Goal: Transaction & Acquisition: Obtain resource

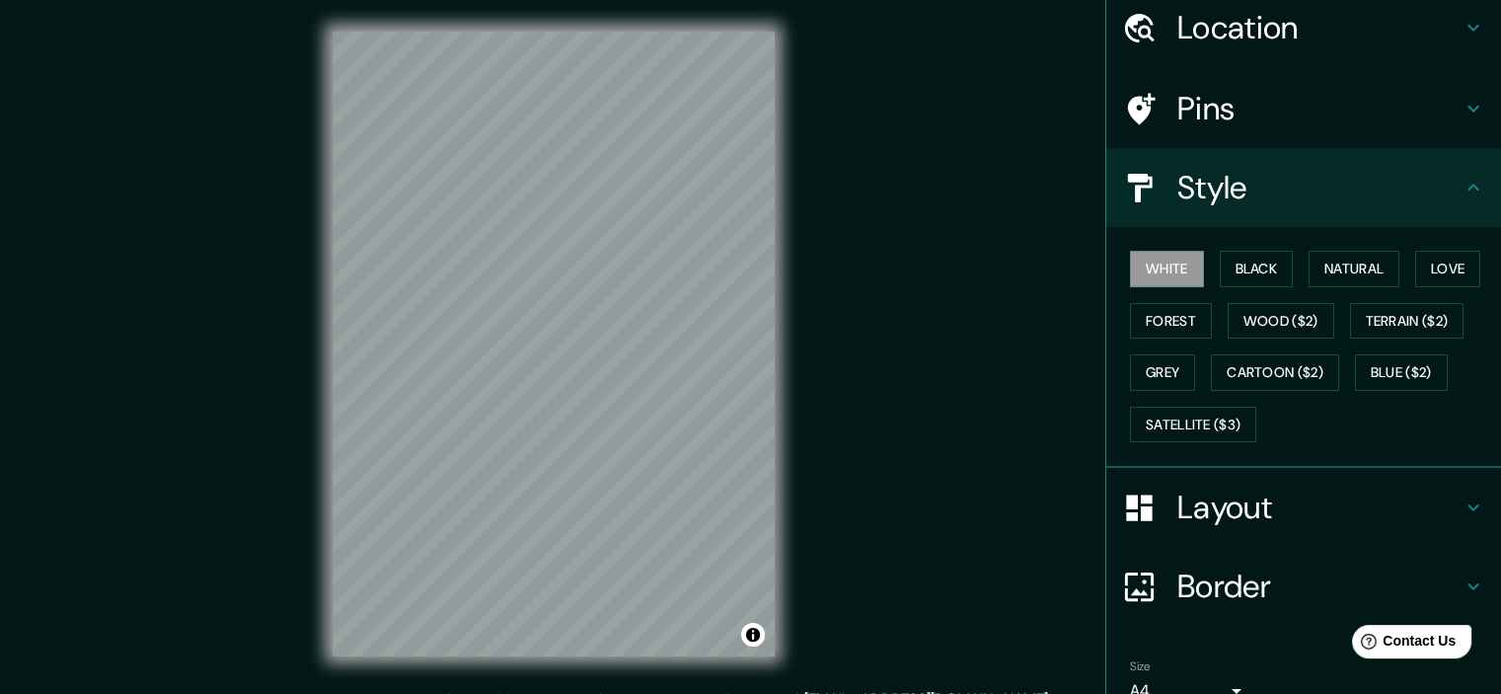
scroll to position [168, 0]
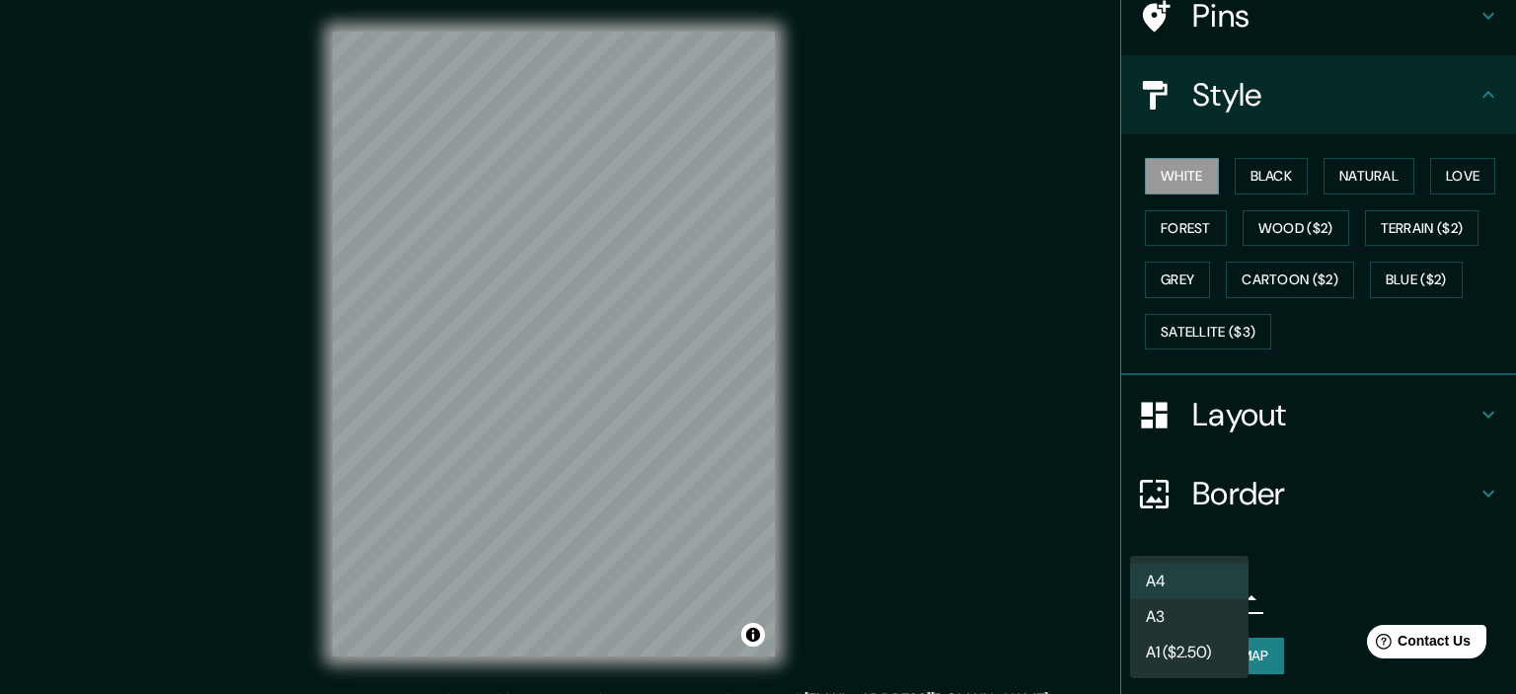
click at [1208, 595] on body "Mappin Location Cartagena, Bolívar, Colombia Pins Style White Black Natural Lov…" at bounding box center [758, 347] width 1516 height 694
click at [1208, 595] on li "A4" at bounding box center [1189, 581] width 118 height 36
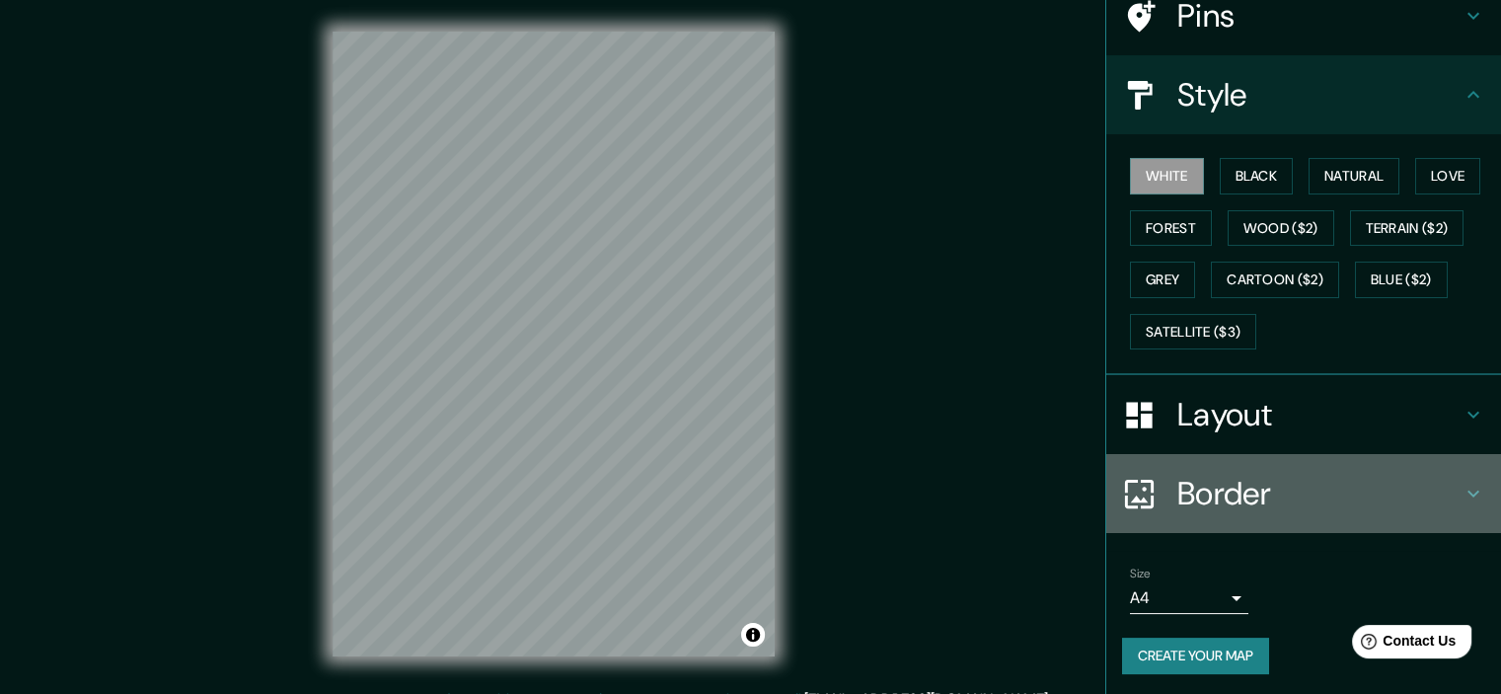
click at [1290, 496] on h4 "Border" at bounding box center [1319, 493] width 284 height 39
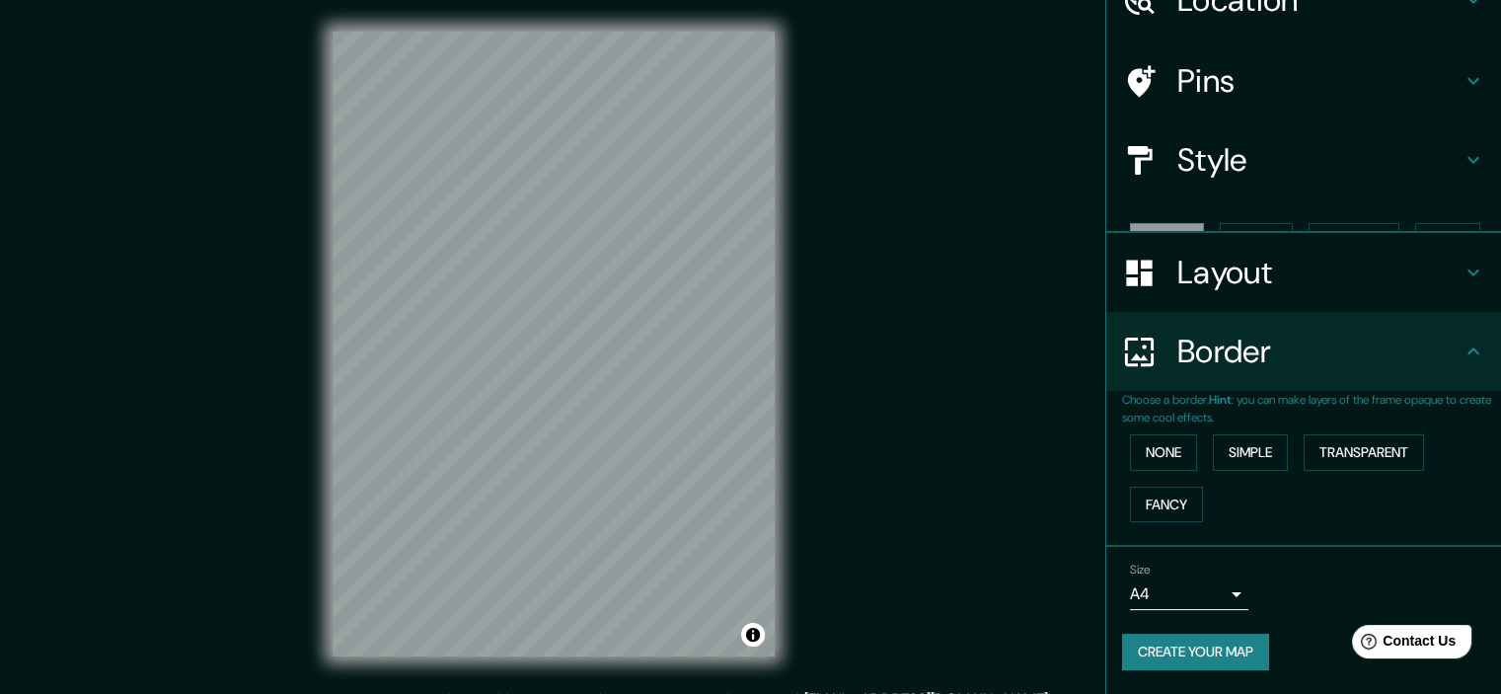
scroll to position [67, 0]
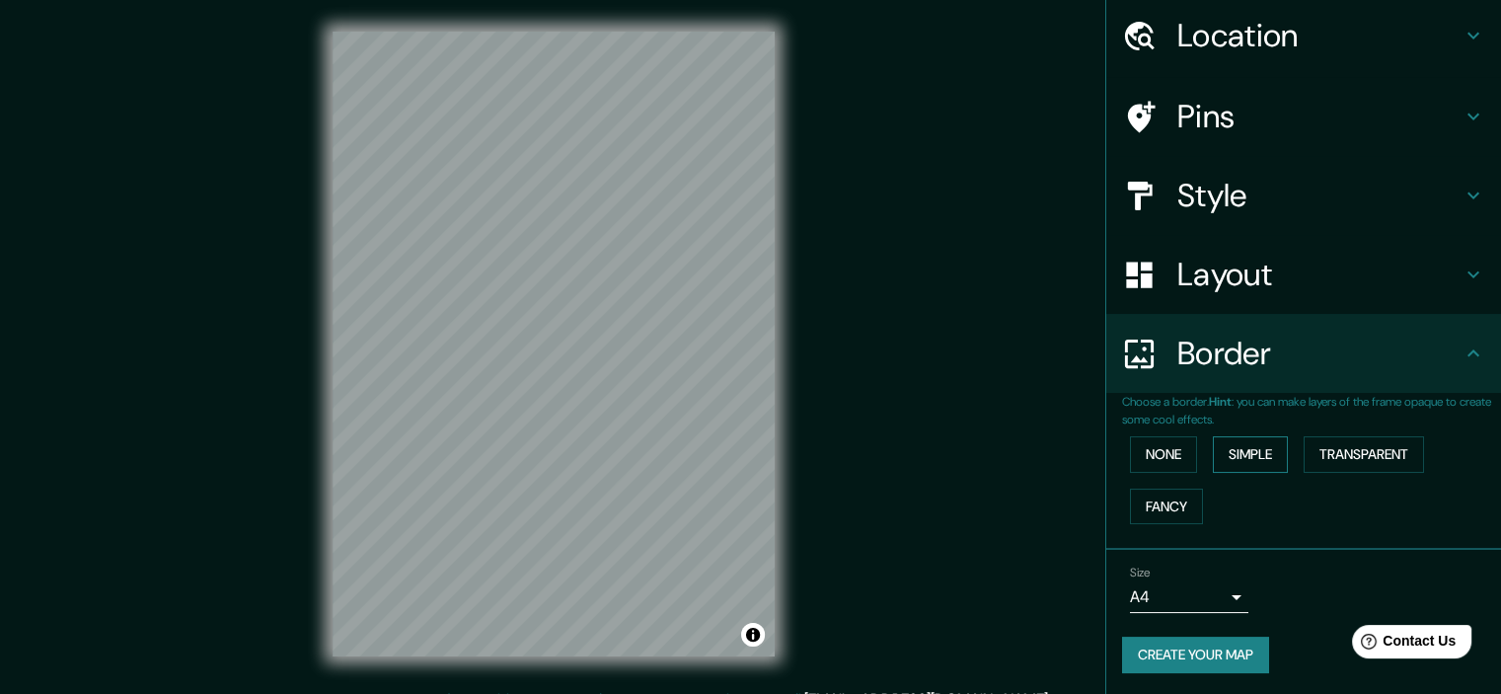
click at [1247, 456] on button "Simple" at bounding box center [1250, 454] width 75 height 37
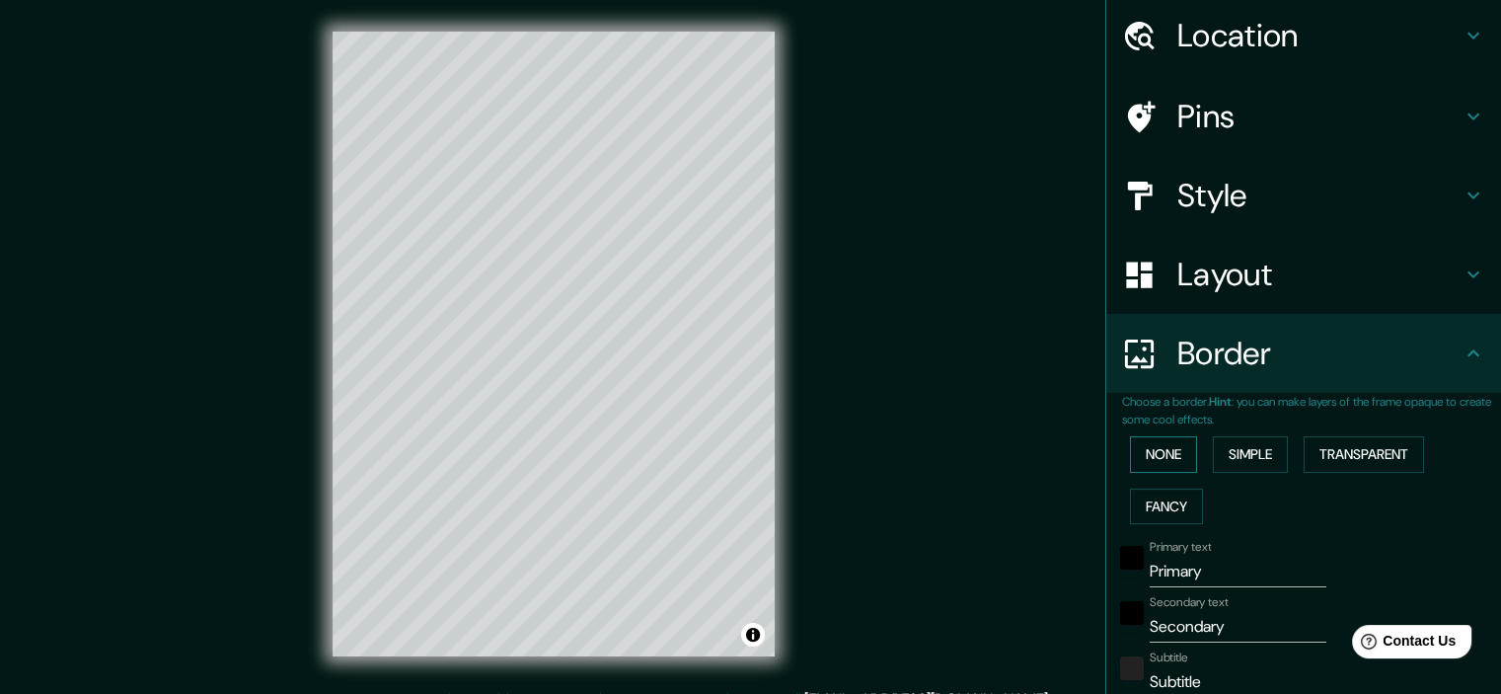
click at [1165, 451] on button "None" at bounding box center [1163, 454] width 67 height 37
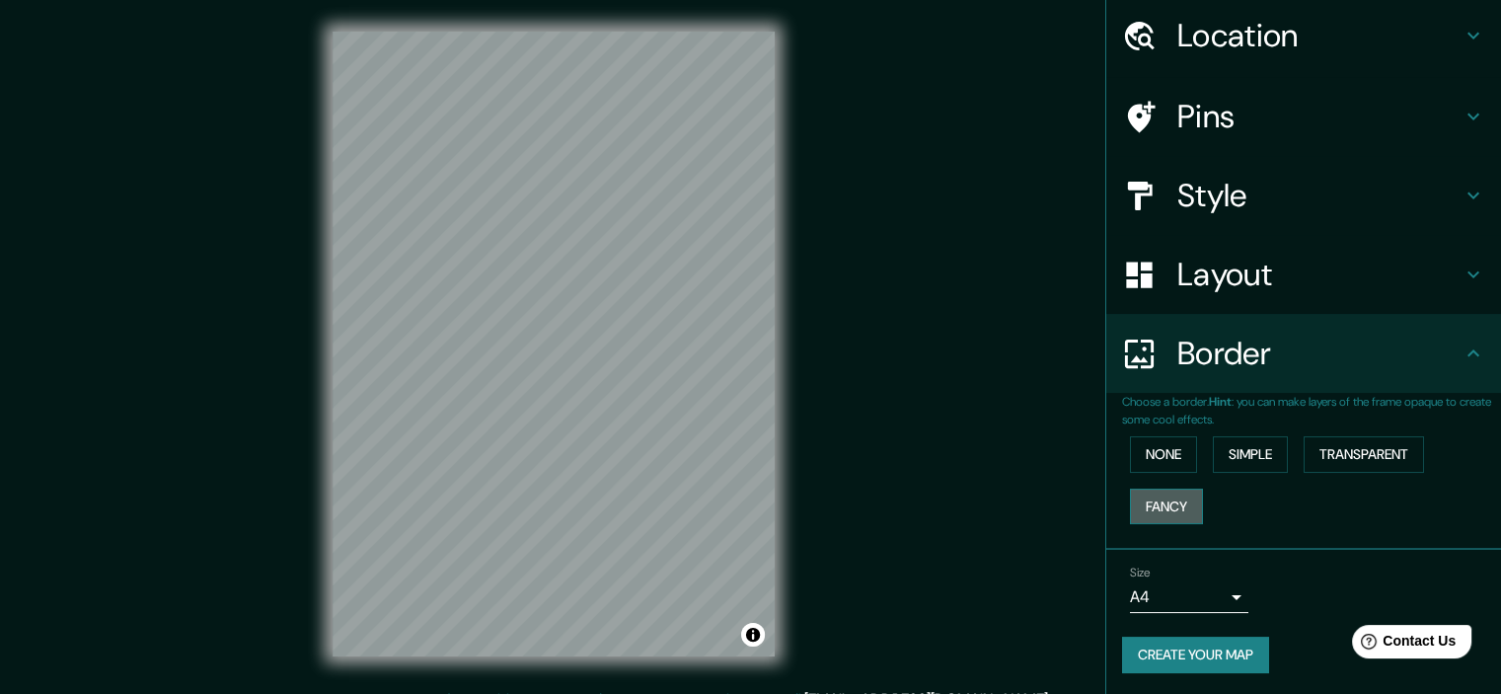
click at [1168, 498] on button "Fancy" at bounding box center [1166, 506] width 73 height 37
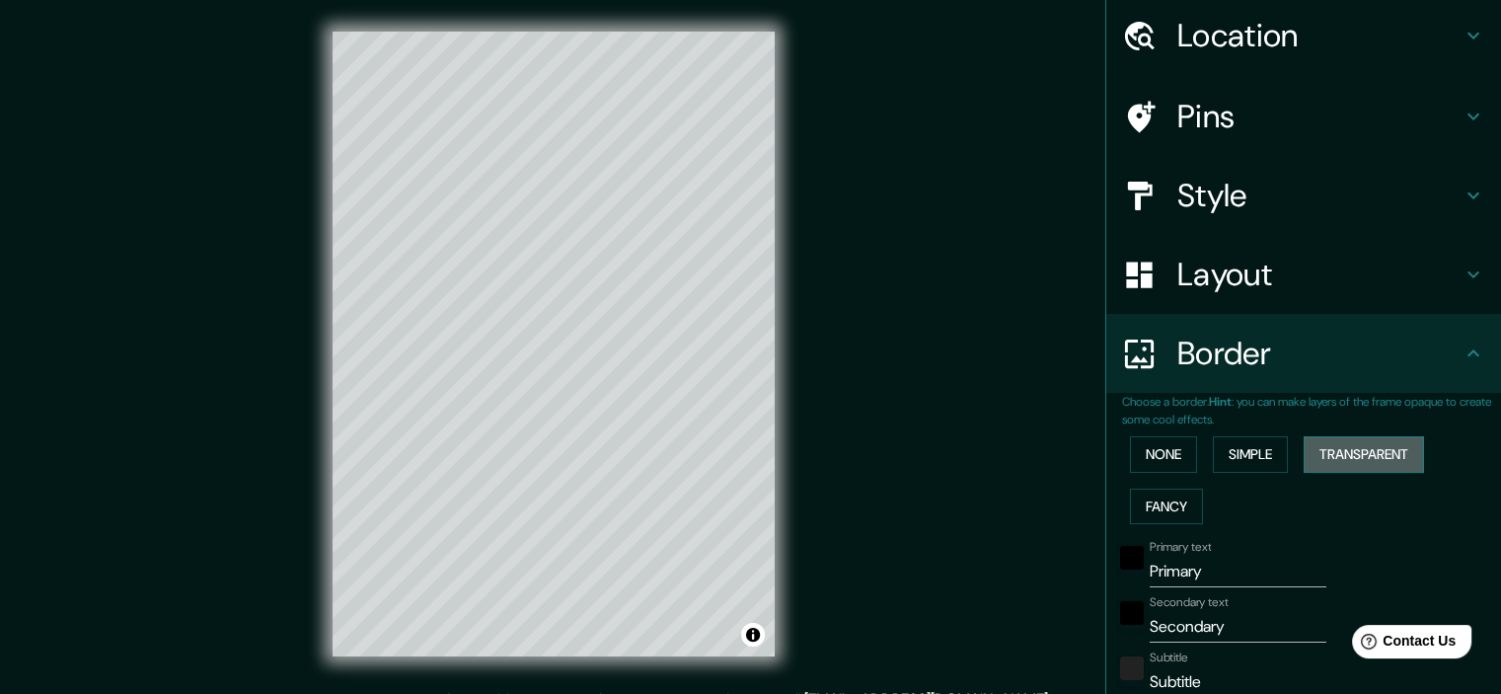
click at [1352, 449] on button "Transparent" at bounding box center [1364, 454] width 120 height 37
click at [1256, 446] on button "Simple" at bounding box center [1250, 454] width 75 height 37
click at [1174, 452] on button "None" at bounding box center [1163, 454] width 67 height 37
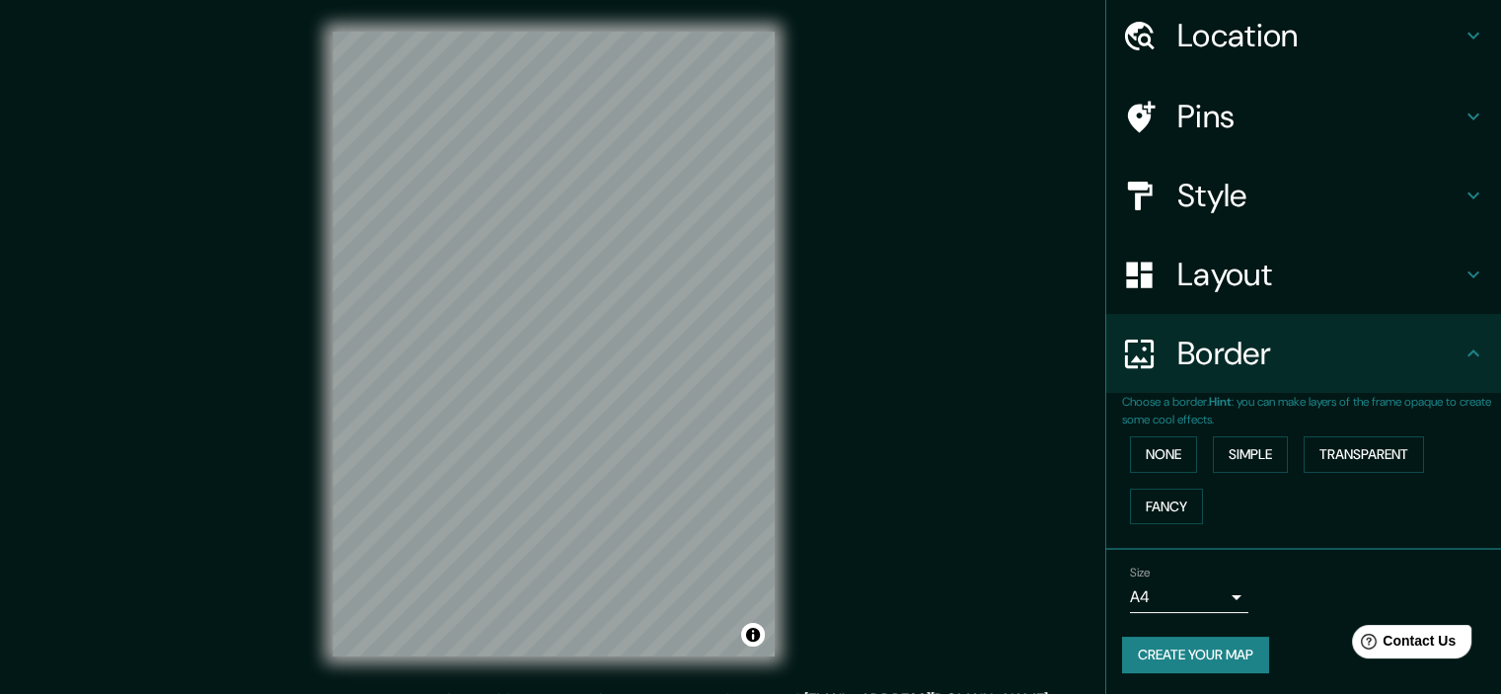
click at [1396, 269] on h4 "Layout" at bounding box center [1319, 274] width 284 height 39
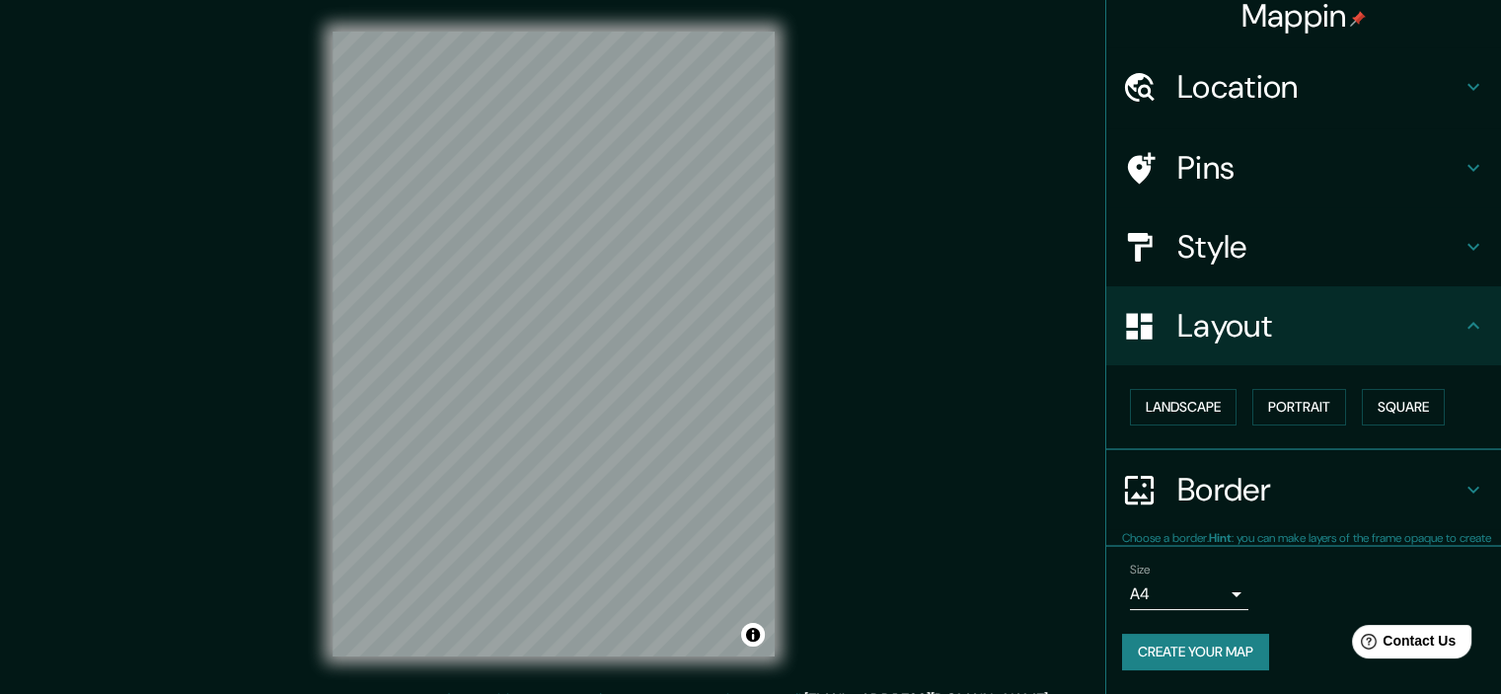
scroll to position [14, 0]
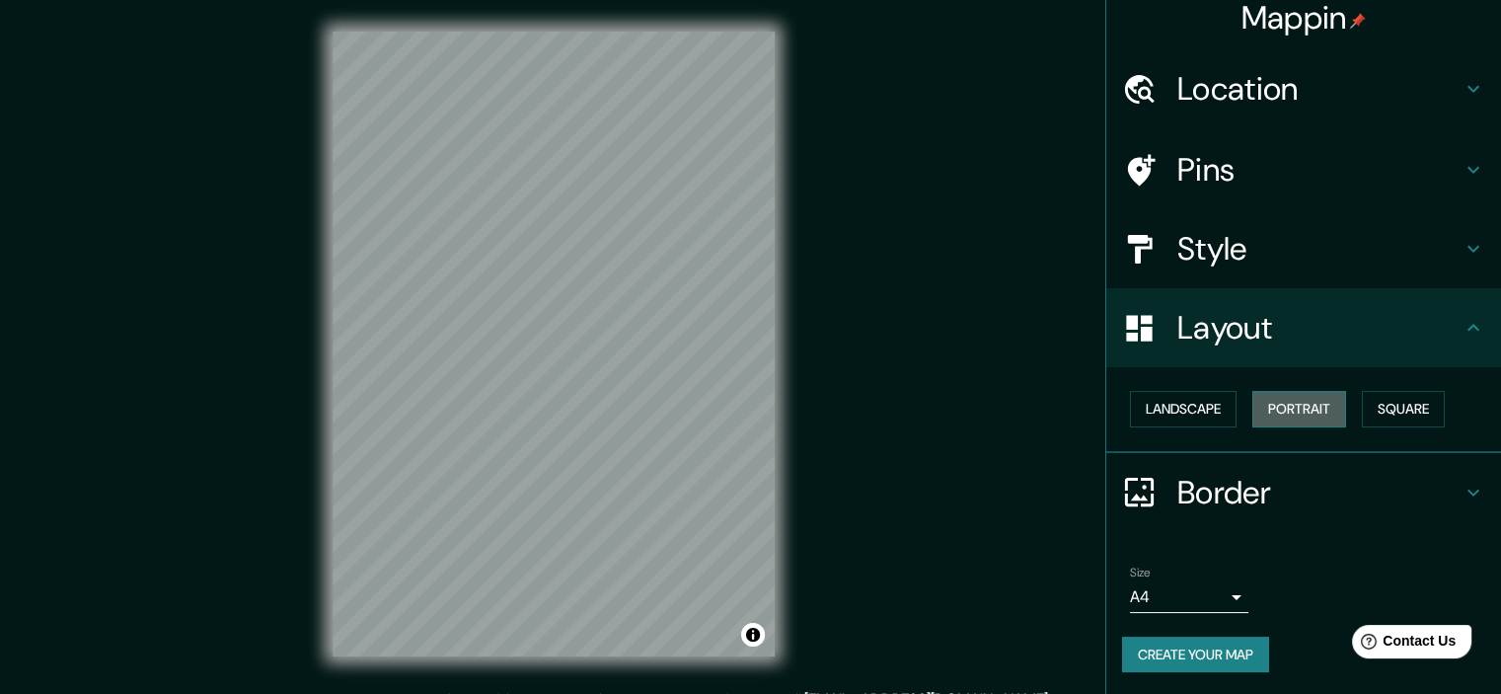
click at [1295, 407] on button "Portrait" at bounding box center [1299, 409] width 94 height 37
click at [1178, 402] on button "Landscape" at bounding box center [1183, 409] width 107 height 37
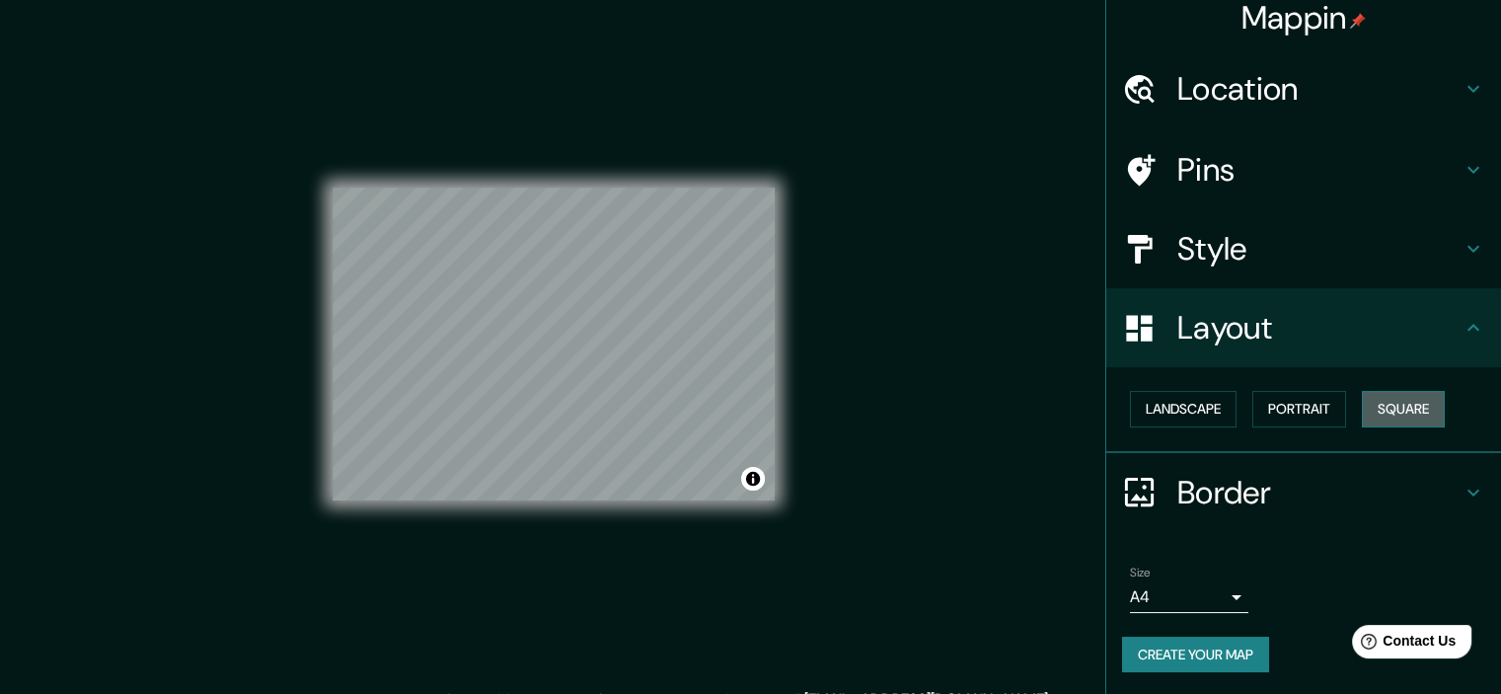
click at [1385, 402] on button "Square" at bounding box center [1403, 409] width 83 height 37
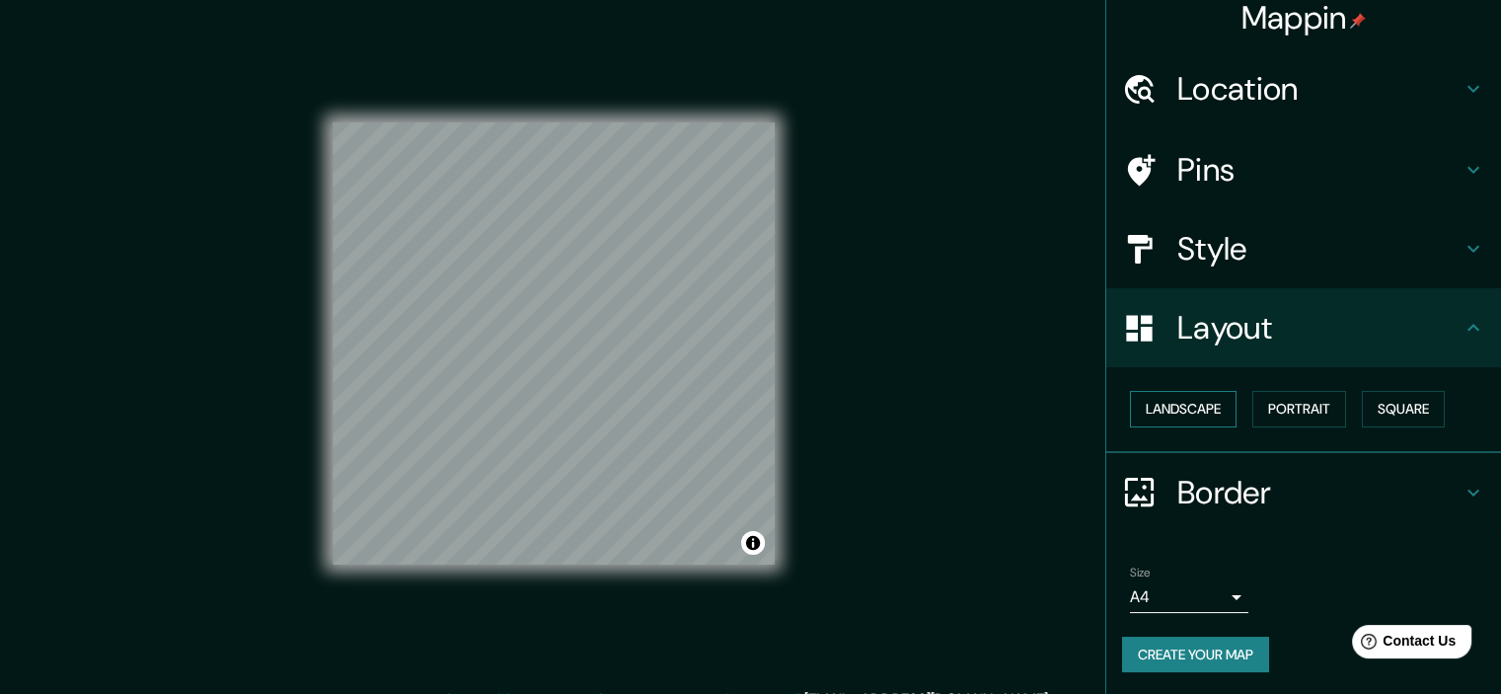
click at [1189, 405] on button "Landscape" at bounding box center [1183, 409] width 107 height 37
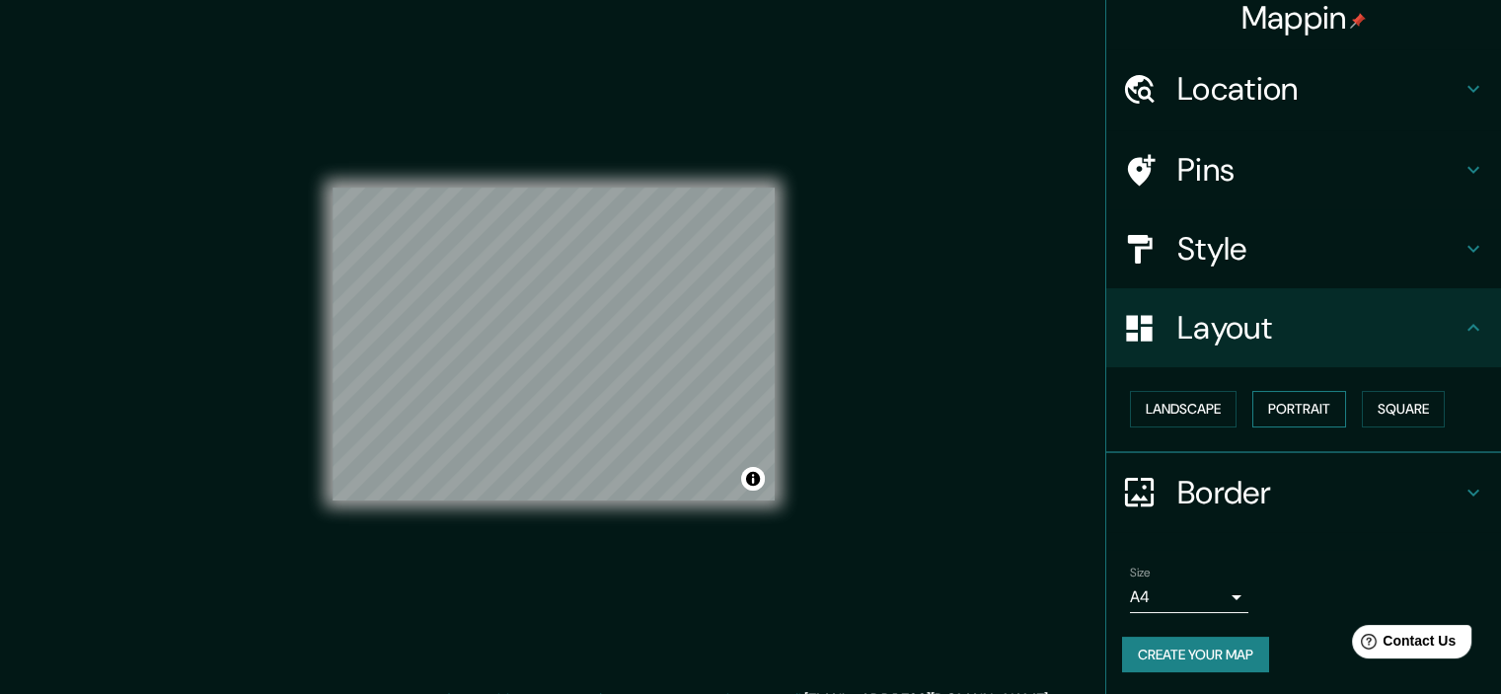
click at [1297, 405] on button "Portrait" at bounding box center [1299, 409] width 94 height 37
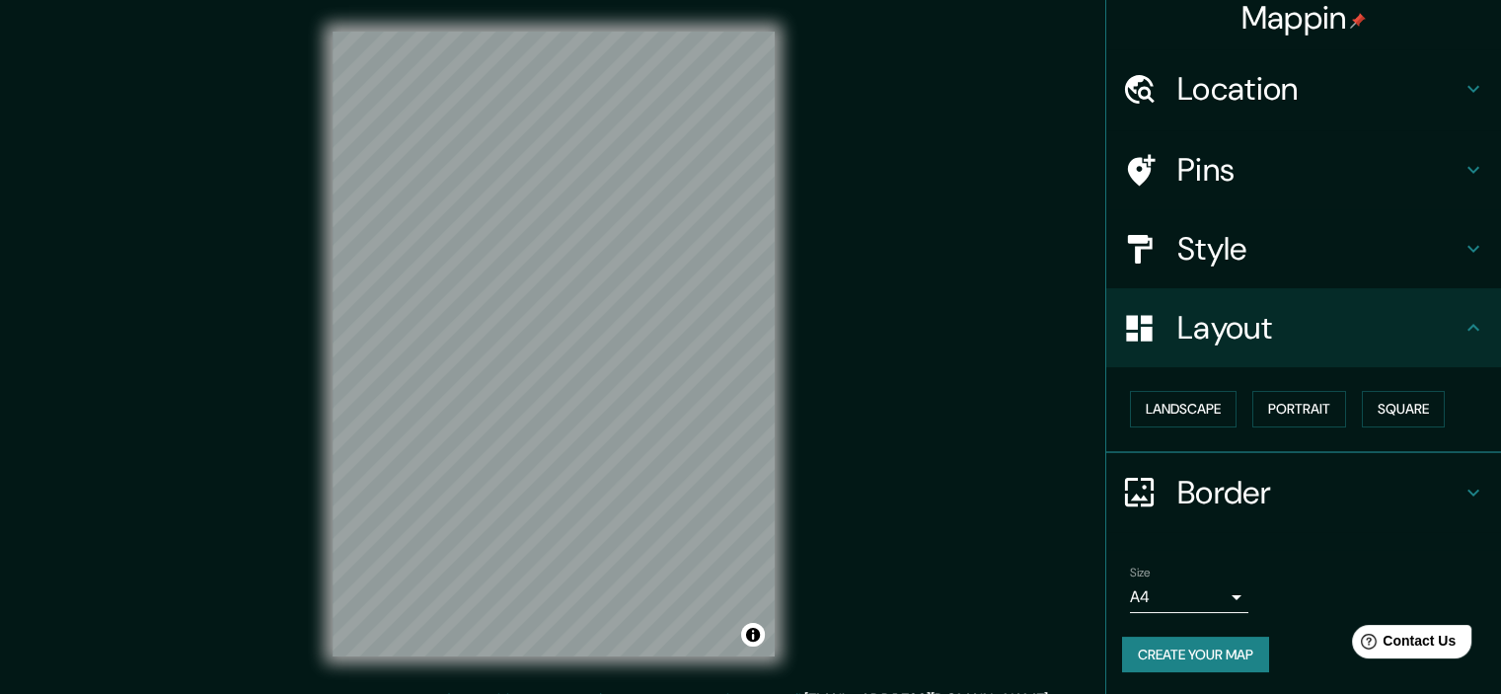
click at [1427, 162] on h4 "Pins" at bounding box center [1319, 169] width 284 height 39
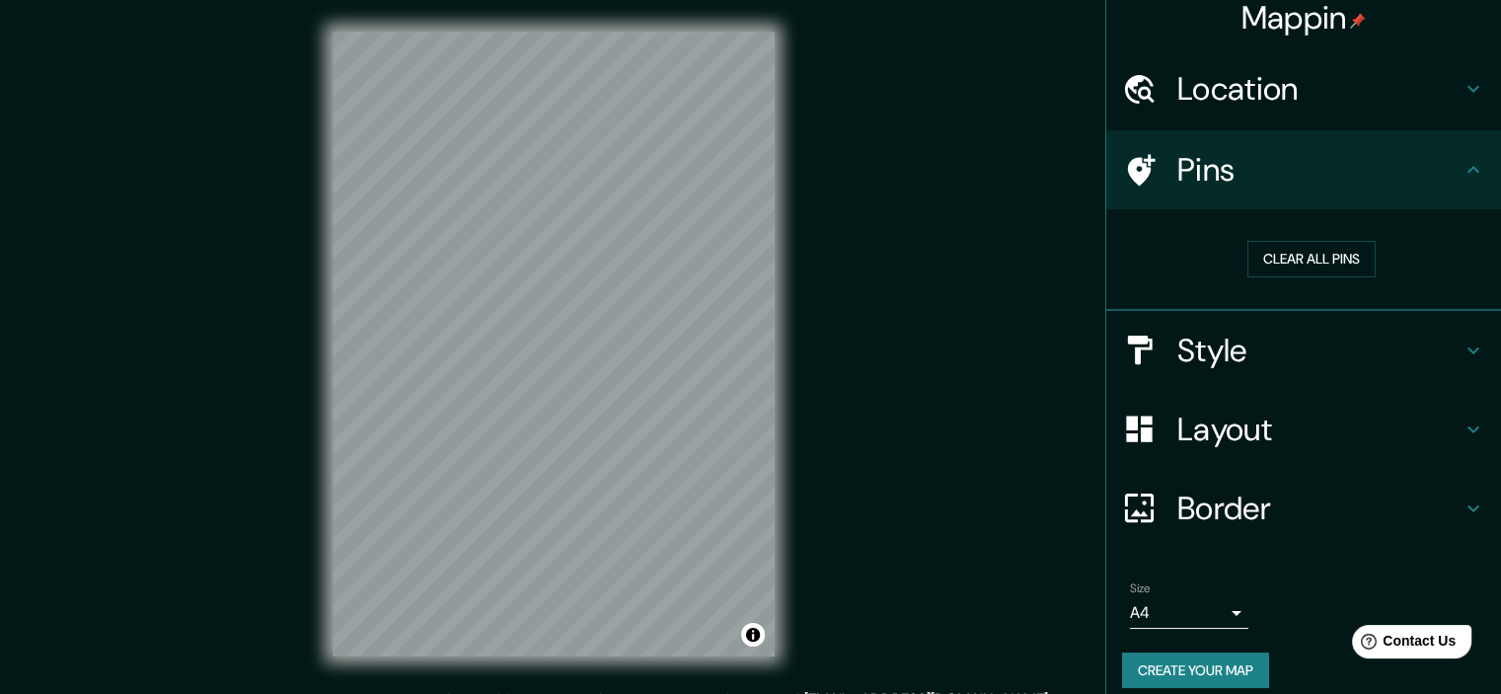
scroll to position [30, 0]
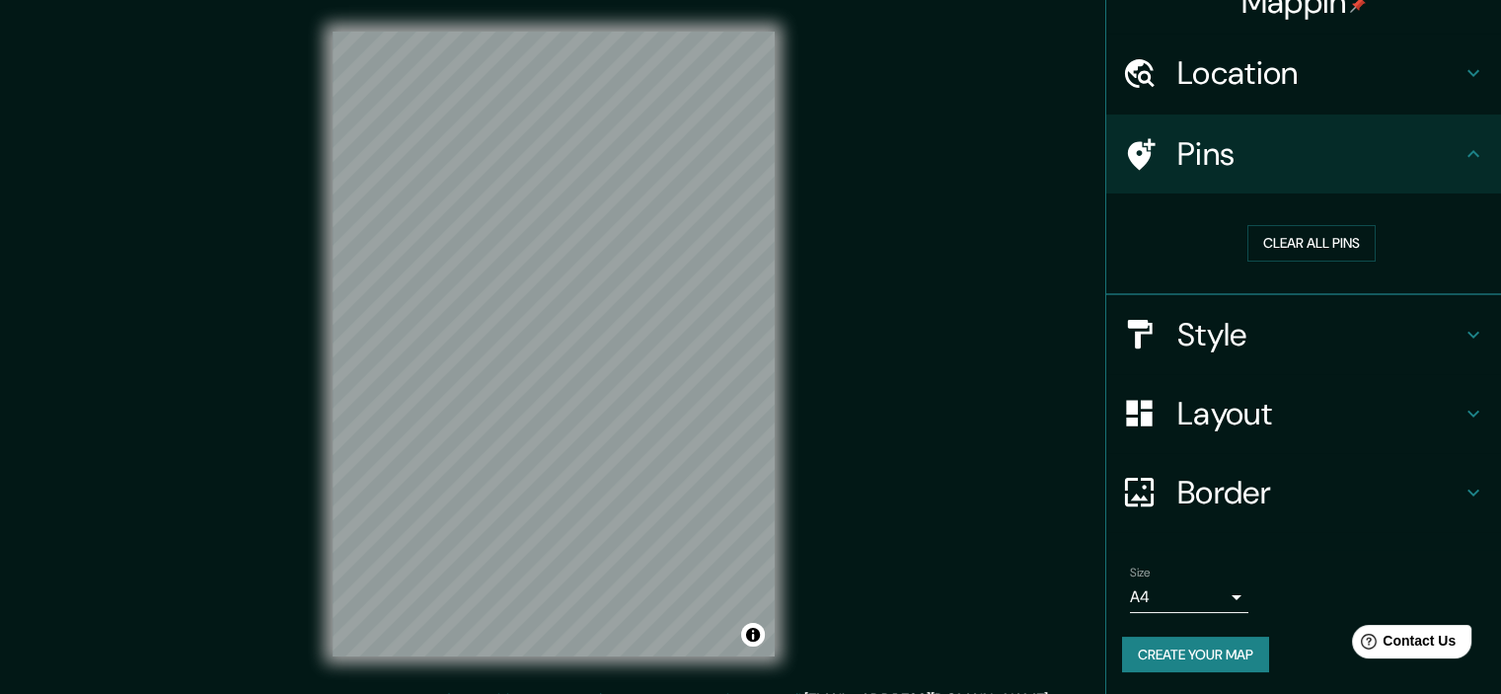
click at [1172, 658] on button "Create your map" at bounding box center [1195, 655] width 147 height 37
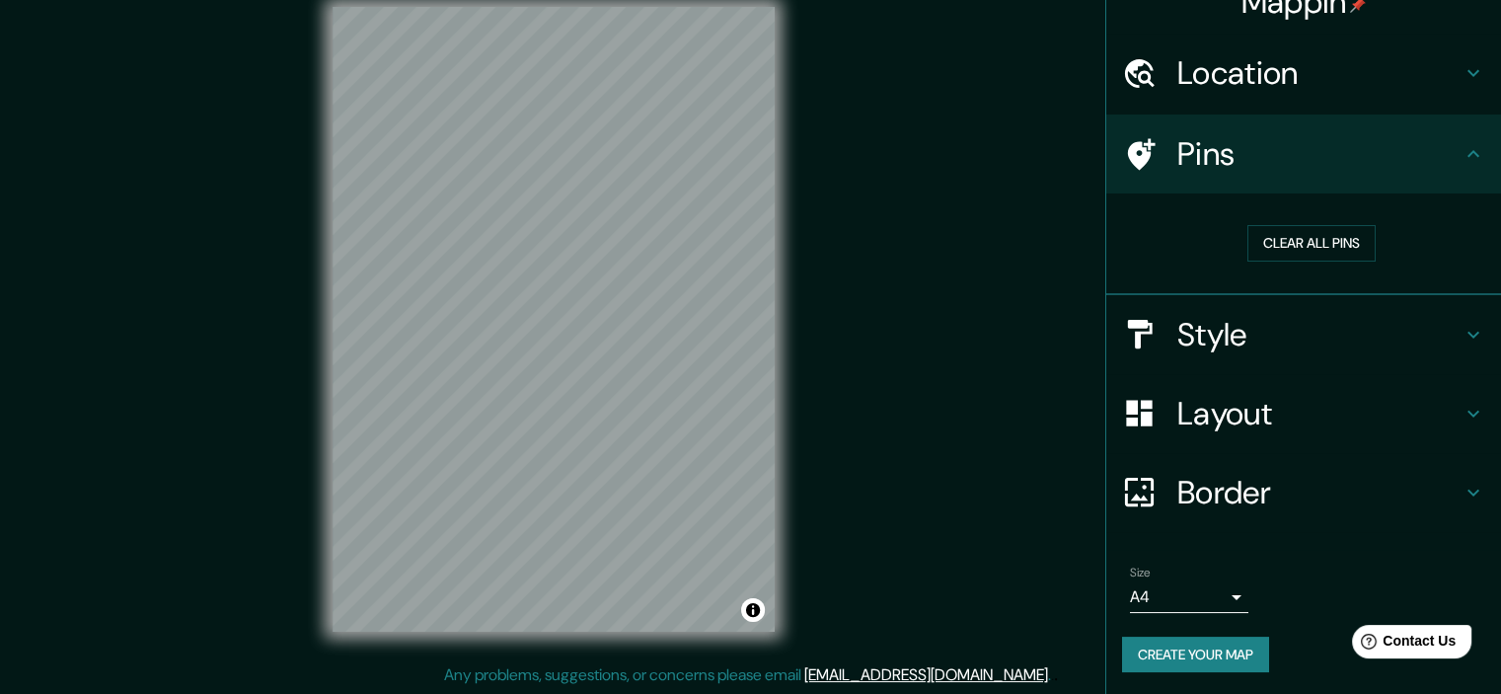
scroll to position [0, 0]
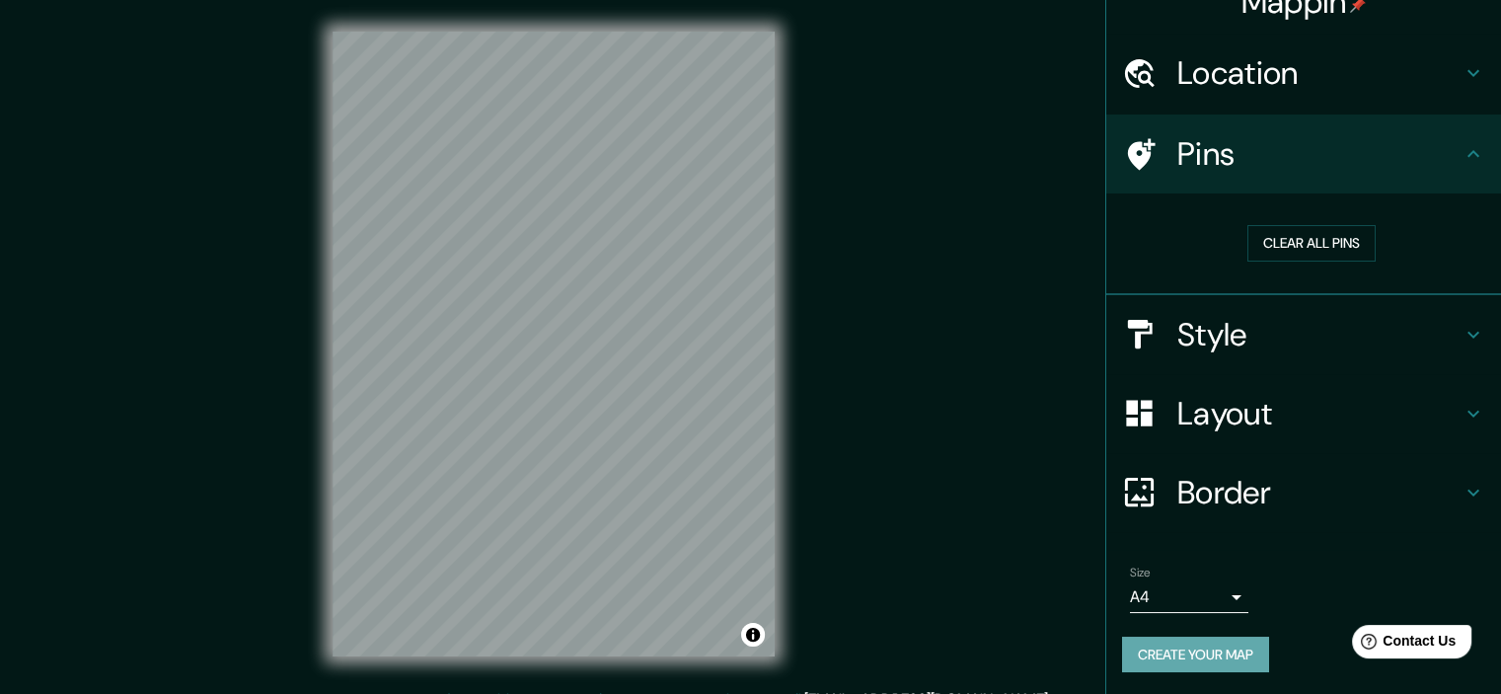
click at [1180, 646] on button "Create your map" at bounding box center [1195, 655] width 147 height 37
drag, startPoint x: 825, startPoint y: 462, endPoint x: 863, endPoint y: 329, distance: 138.7
click at [863, 329] on div "Mappin Location Cartagena, Bolívar, Colombia Pins Clear all pins Style Layout B…" at bounding box center [750, 359] width 1501 height 719
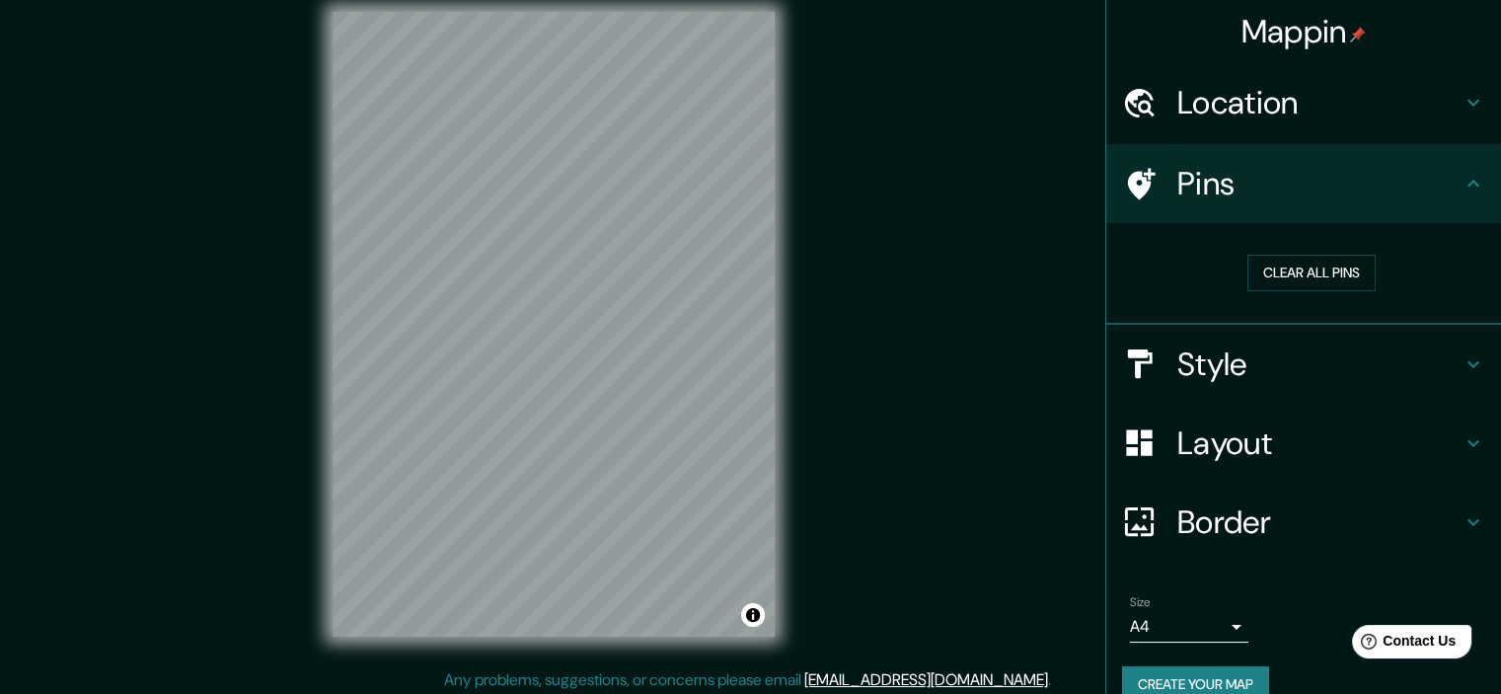
scroll to position [25, 0]
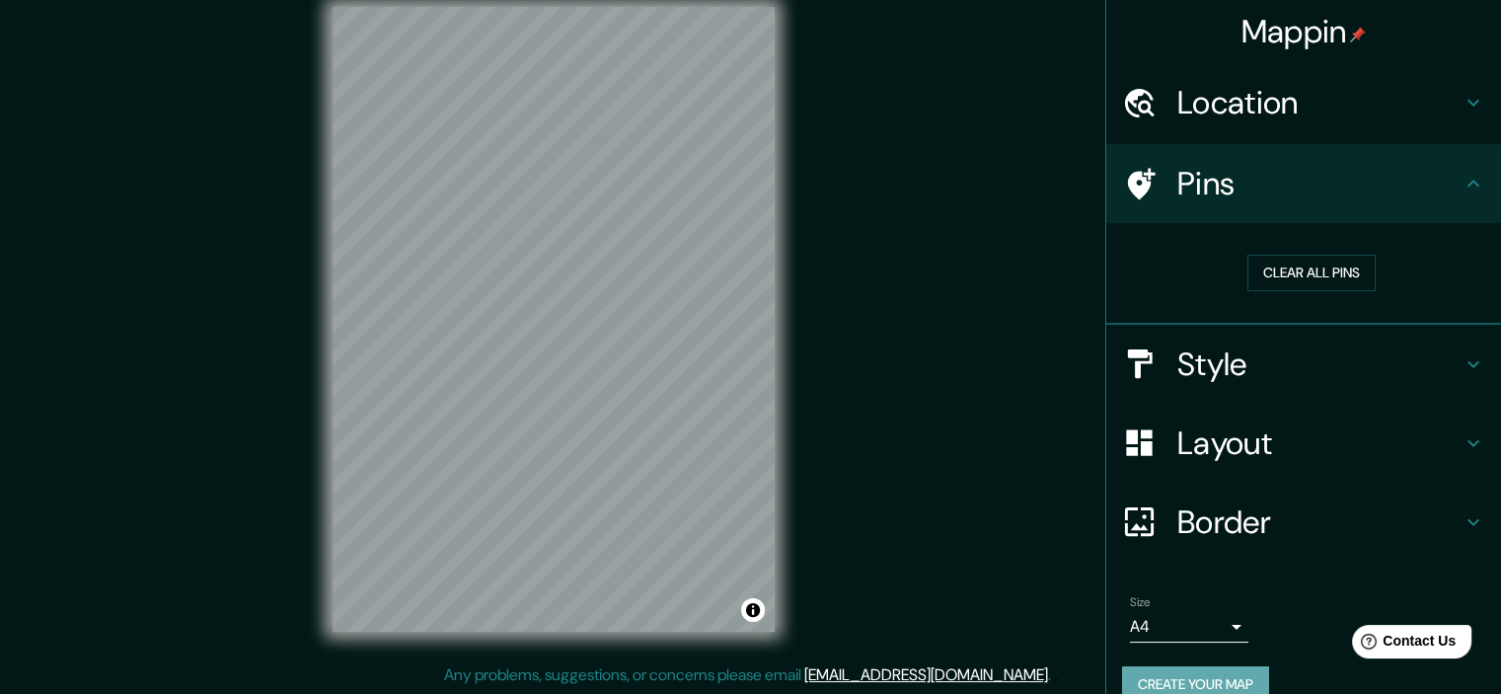
click at [1166, 670] on button "Create your map" at bounding box center [1195, 684] width 147 height 37
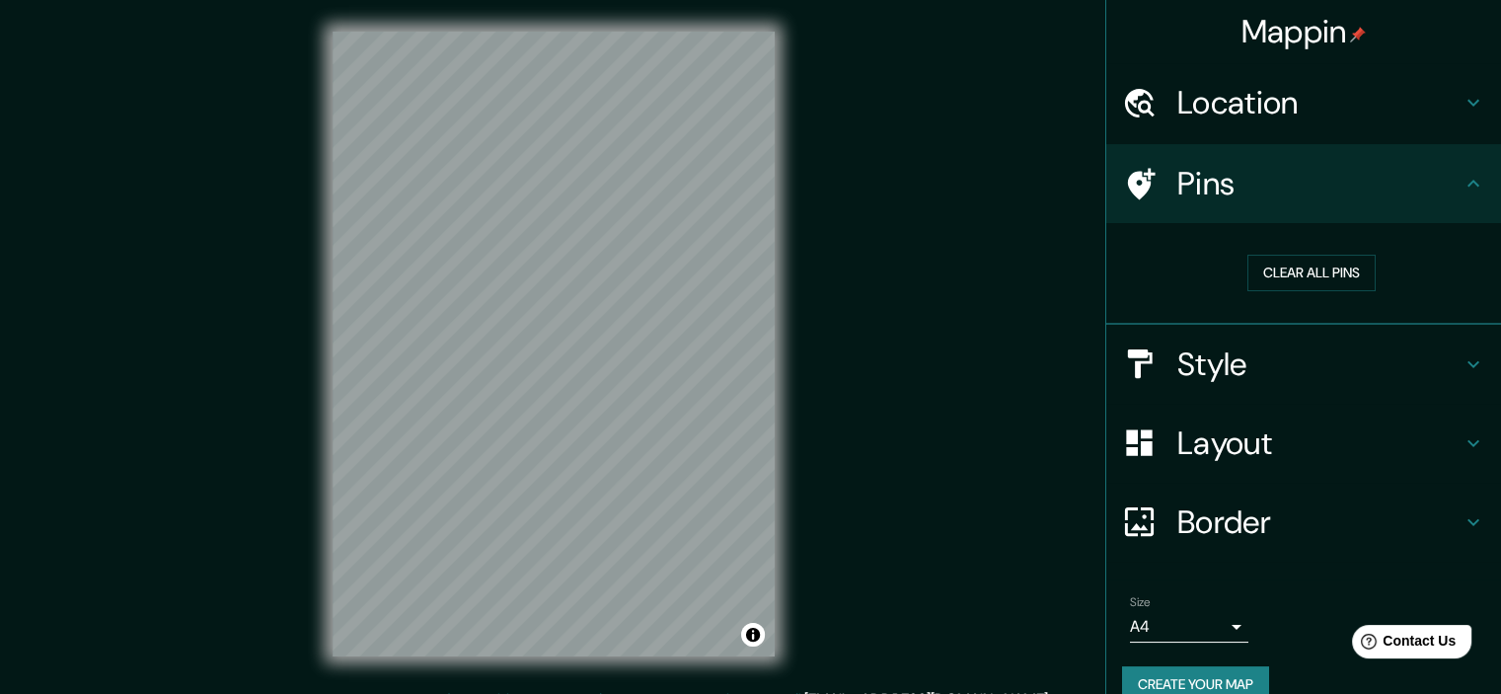
click at [1342, 110] on h4 "Location" at bounding box center [1319, 102] width 284 height 39
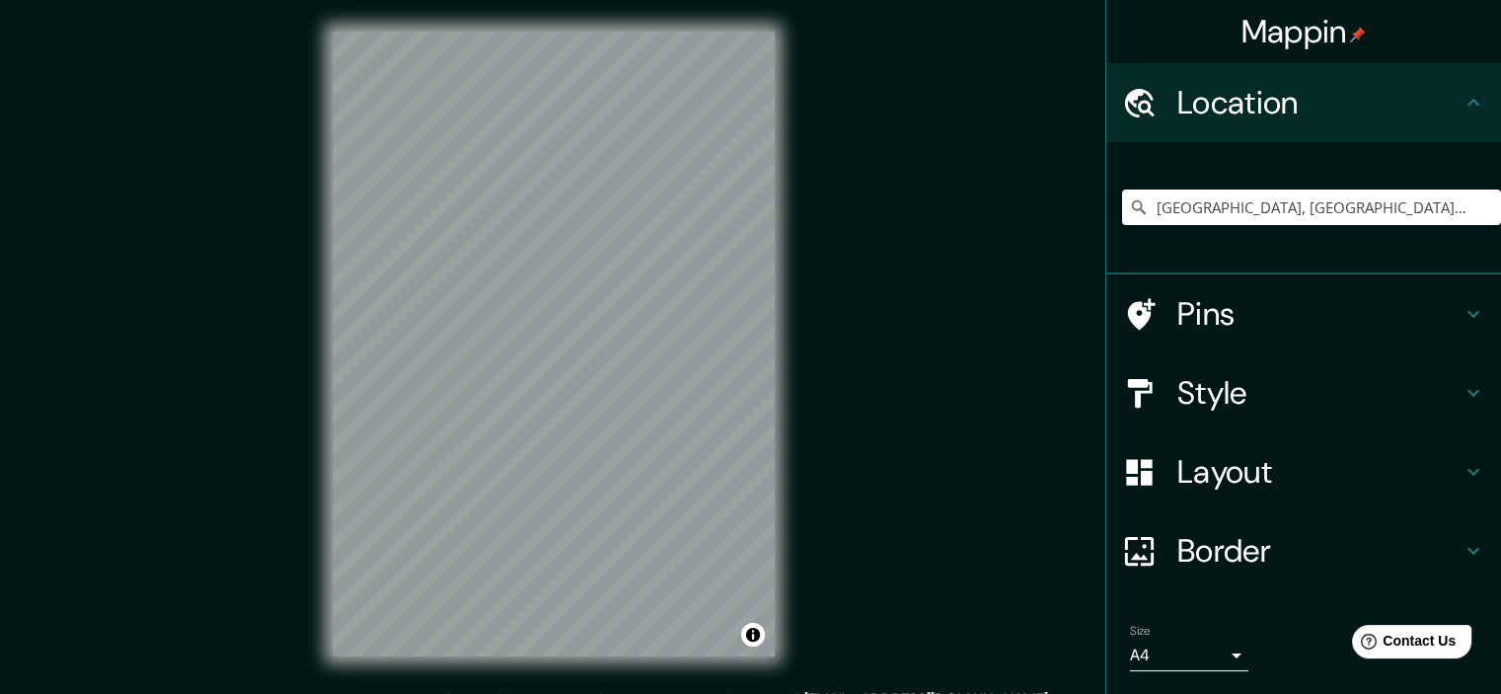
click at [1342, 101] on h4 "Location" at bounding box center [1319, 102] width 284 height 39
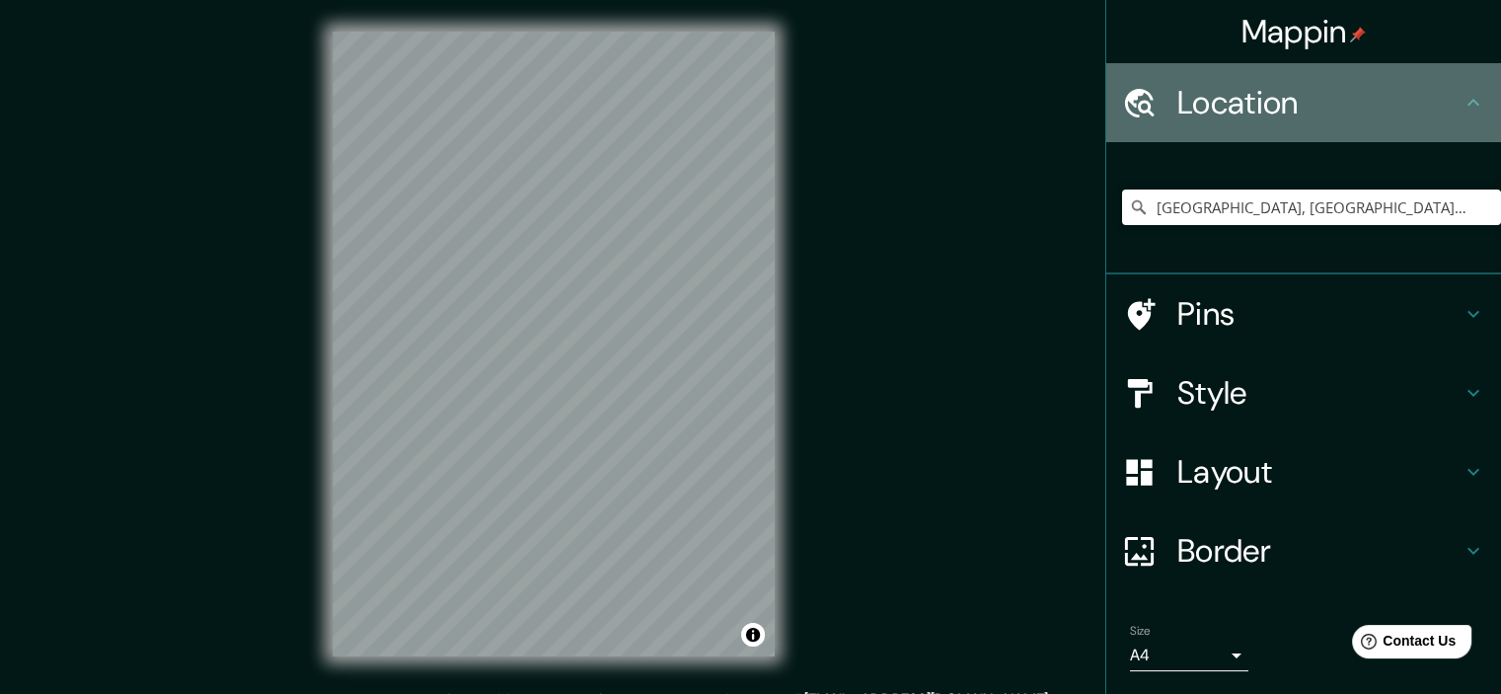
click at [1462, 100] on icon at bounding box center [1474, 103] width 24 height 24
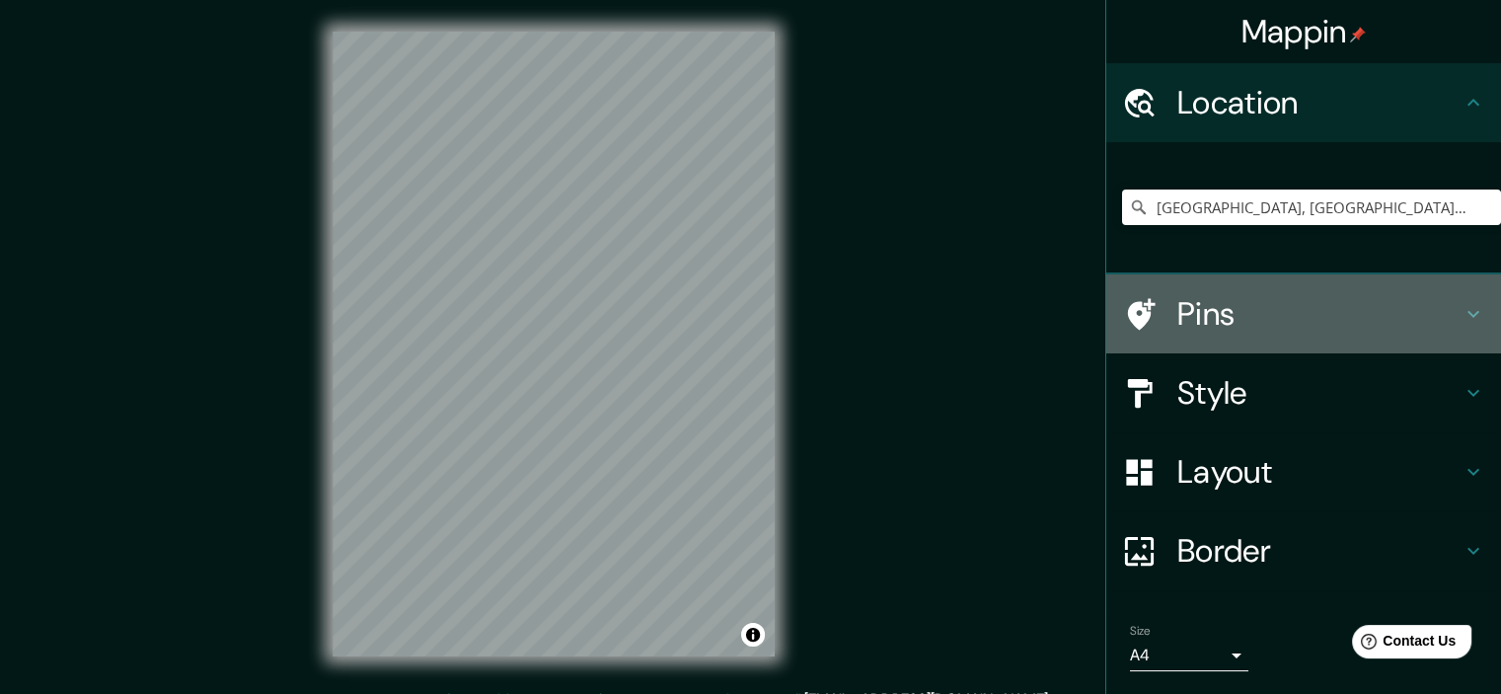
click at [1462, 302] on icon at bounding box center [1474, 314] width 24 height 24
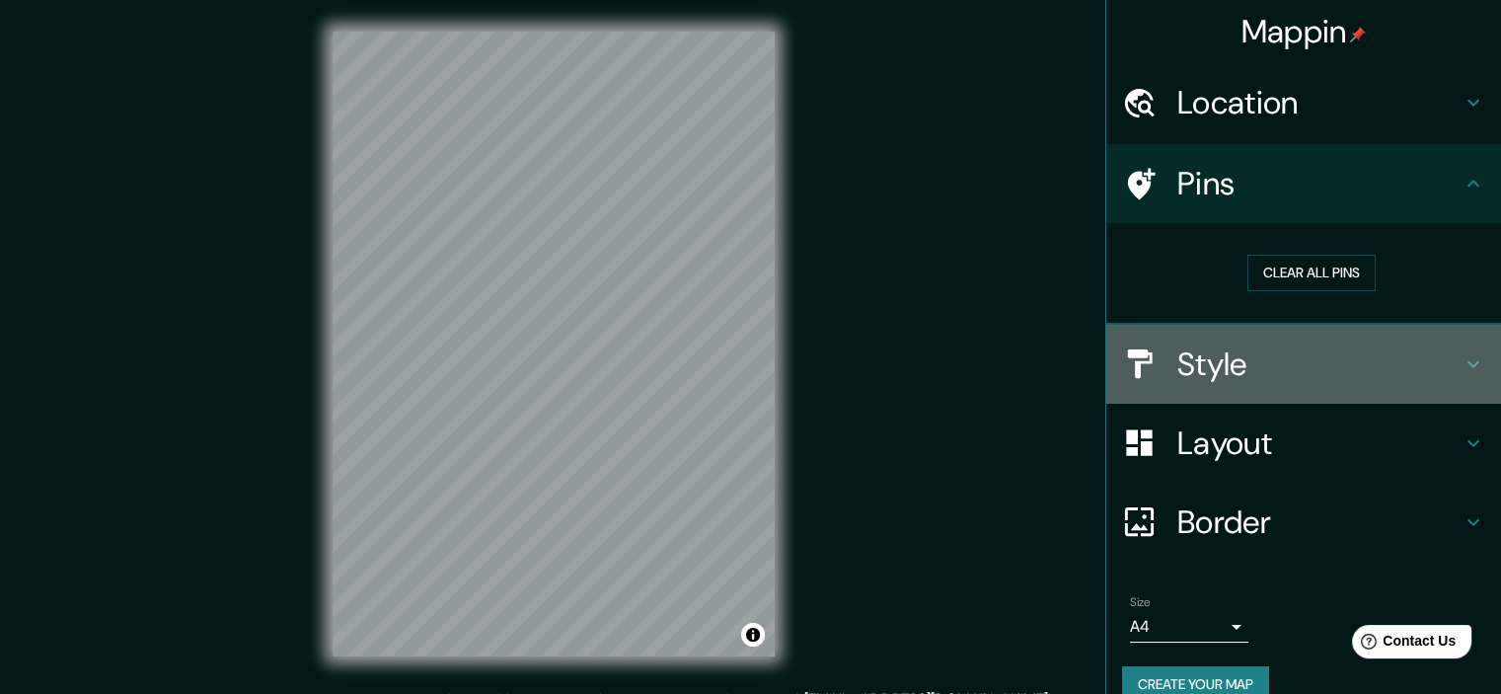
click at [1445, 364] on h4 "Style" at bounding box center [1319, 363] width 284 height 39
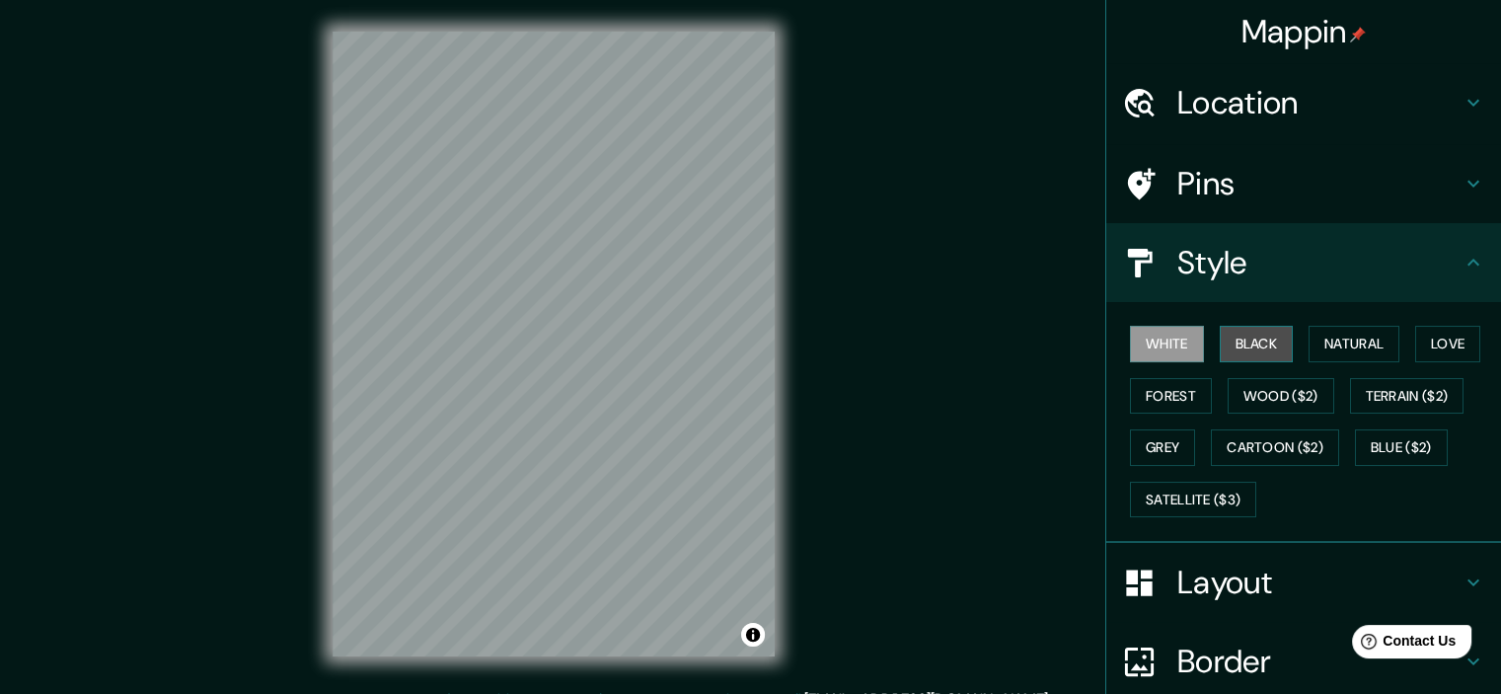
click at [1260, 338] on button "Black" at bounding box center [1257, 344] width 74 height 37
click at [1163, 338] on button "White" at bounding box center [1167, 344] width 74 height 37
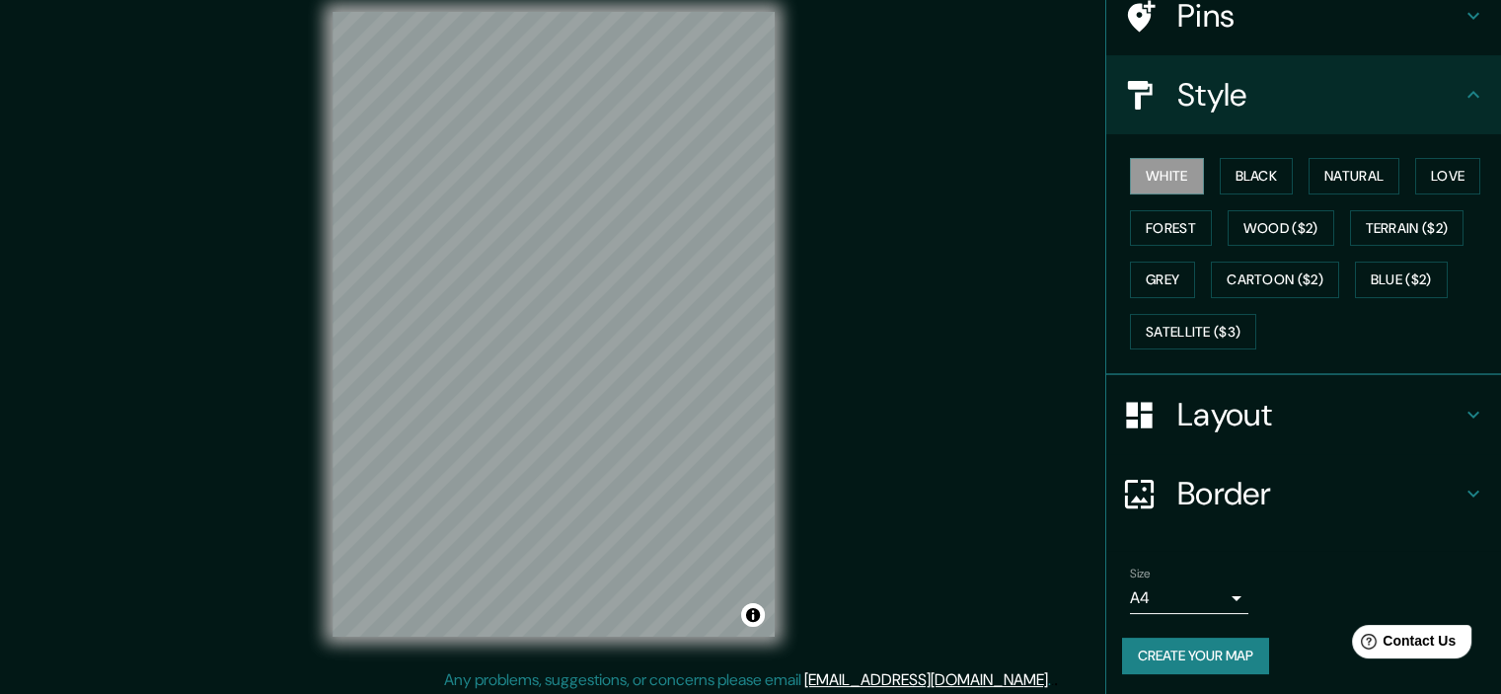
scroll to position [25, 0]
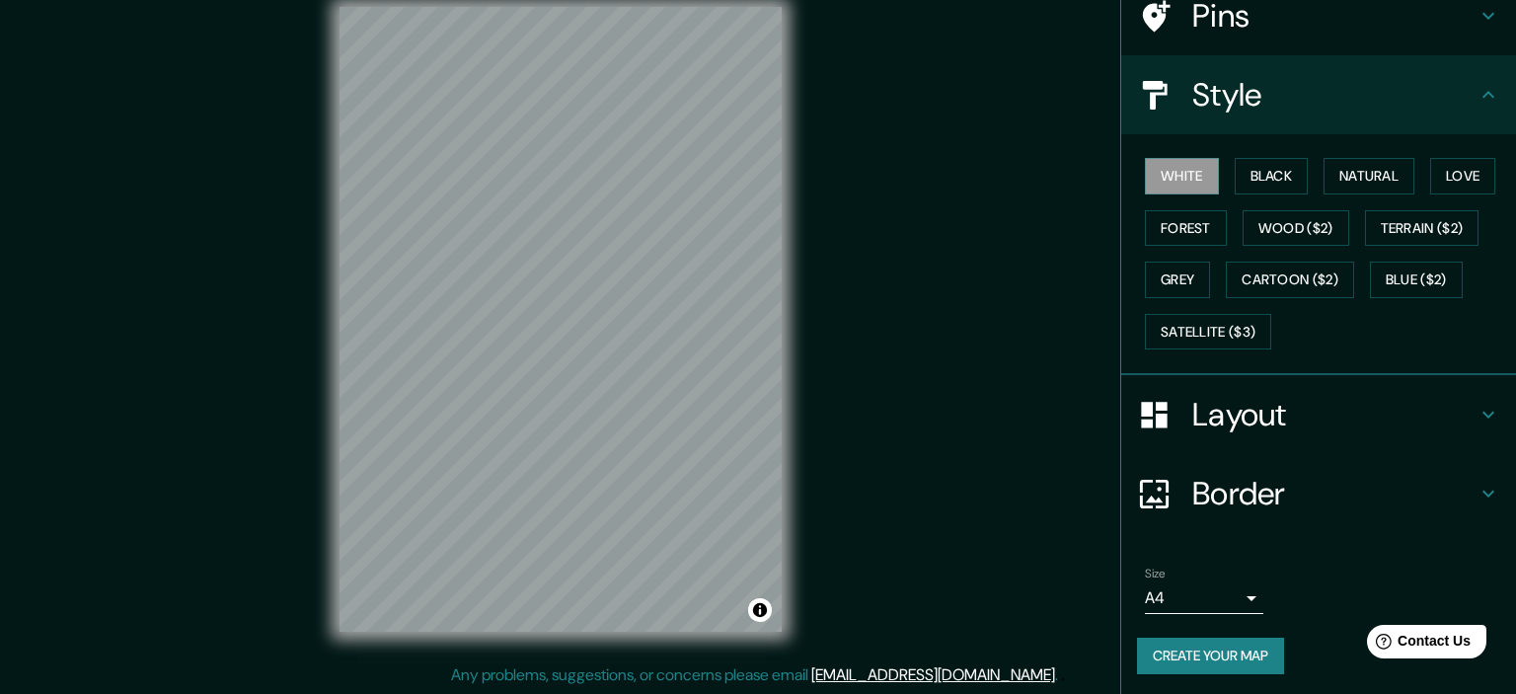
click at [1205, 591] on body "Mappin Location Cartagena, Bolívar, Colombia Pins Style White Black Natural Lov…" at bounding box center [758, 322] width 1516 height 694
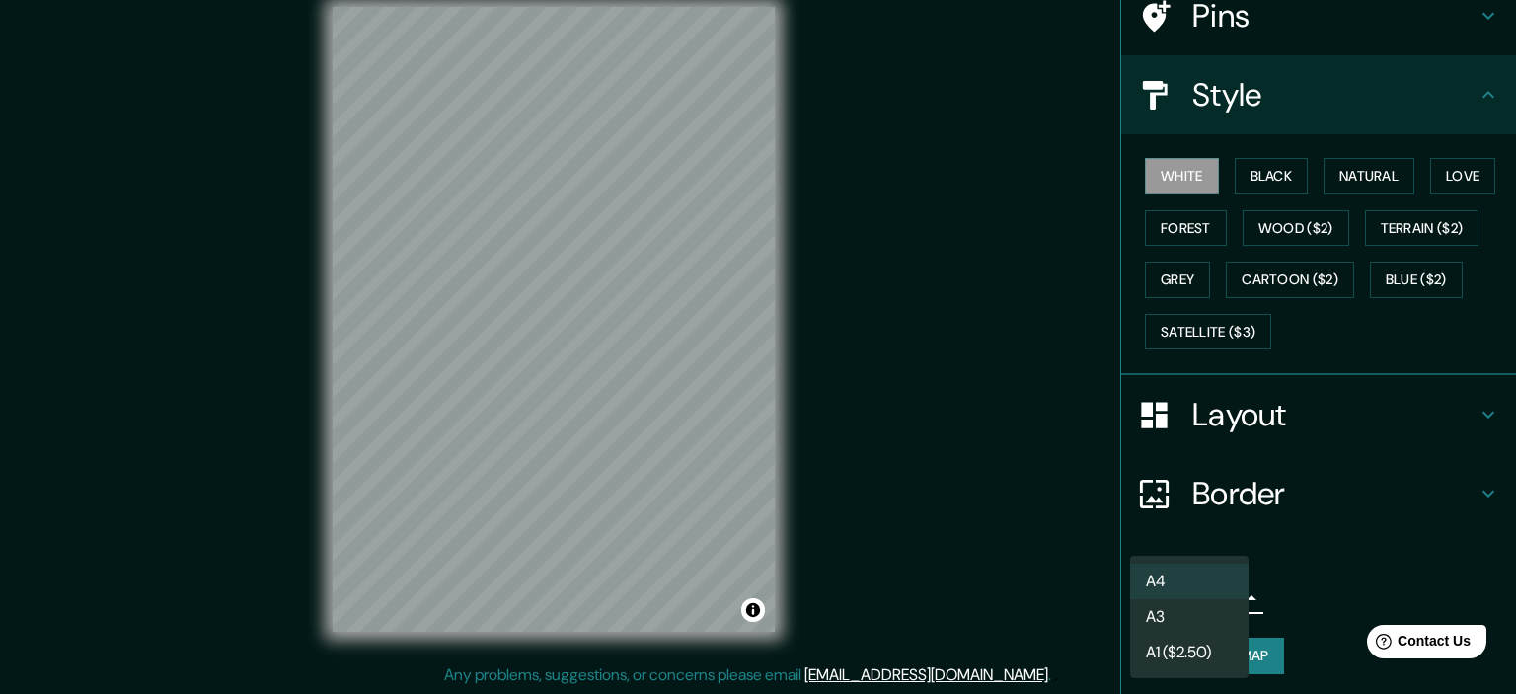
click at [1172, 620] on li "A3" at bounding box center [1189, 617] width 118 height 36
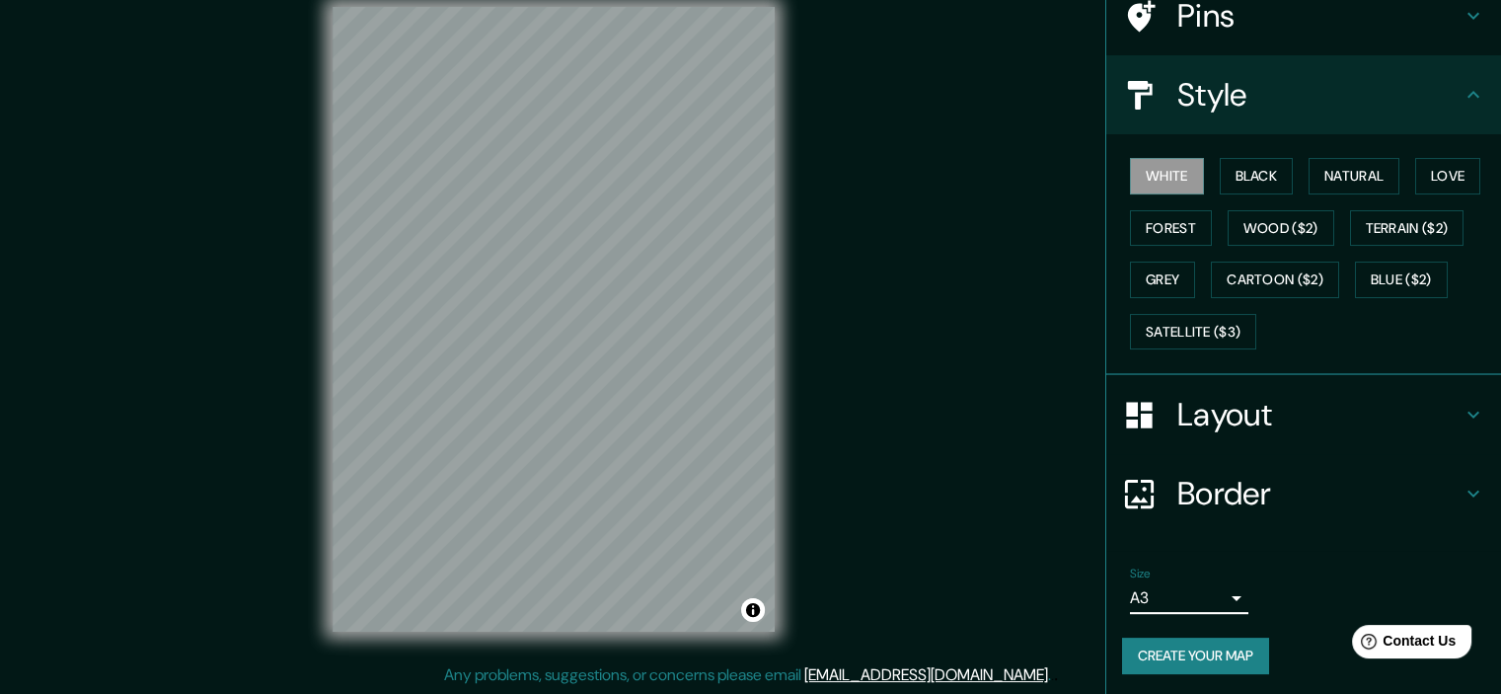
click at [1192, 655] on button "Create your map" at bounding box center [1195, 656] width 147 height 37
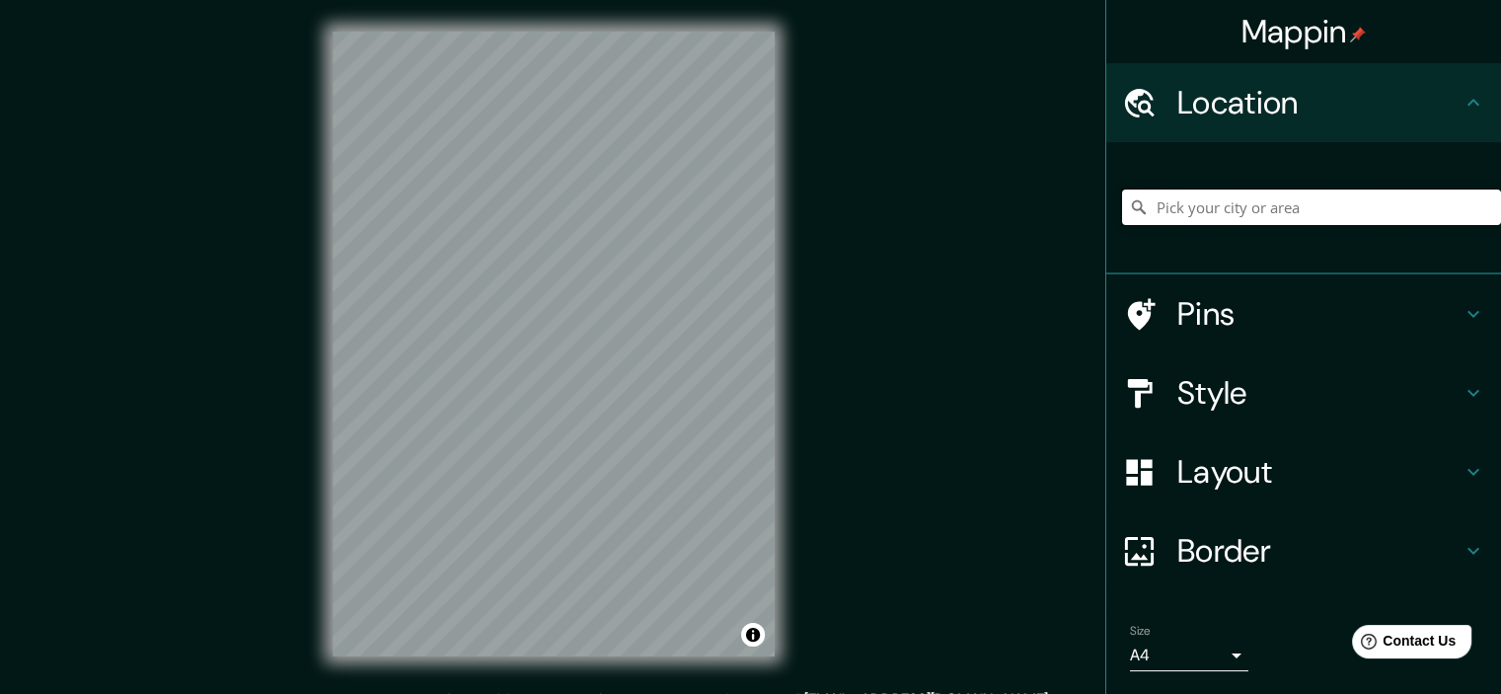
click at [1218, 205] on input "Pick your city or area" at bounding box center [1311, 207] width 379 height 36
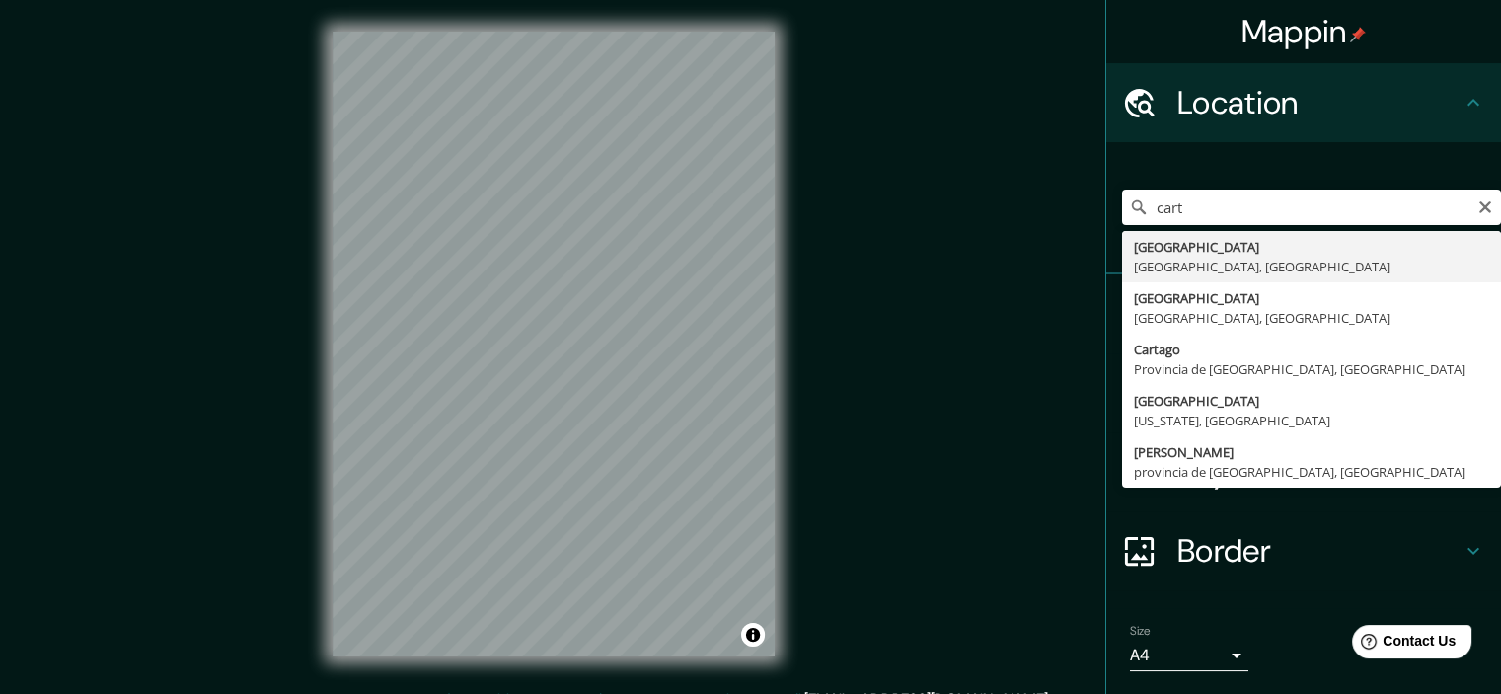
type input "[GEOGRAPHIC_DATA], [GEOGRAPHIC_DATA], [GEOGRAPHIC_DATA]"
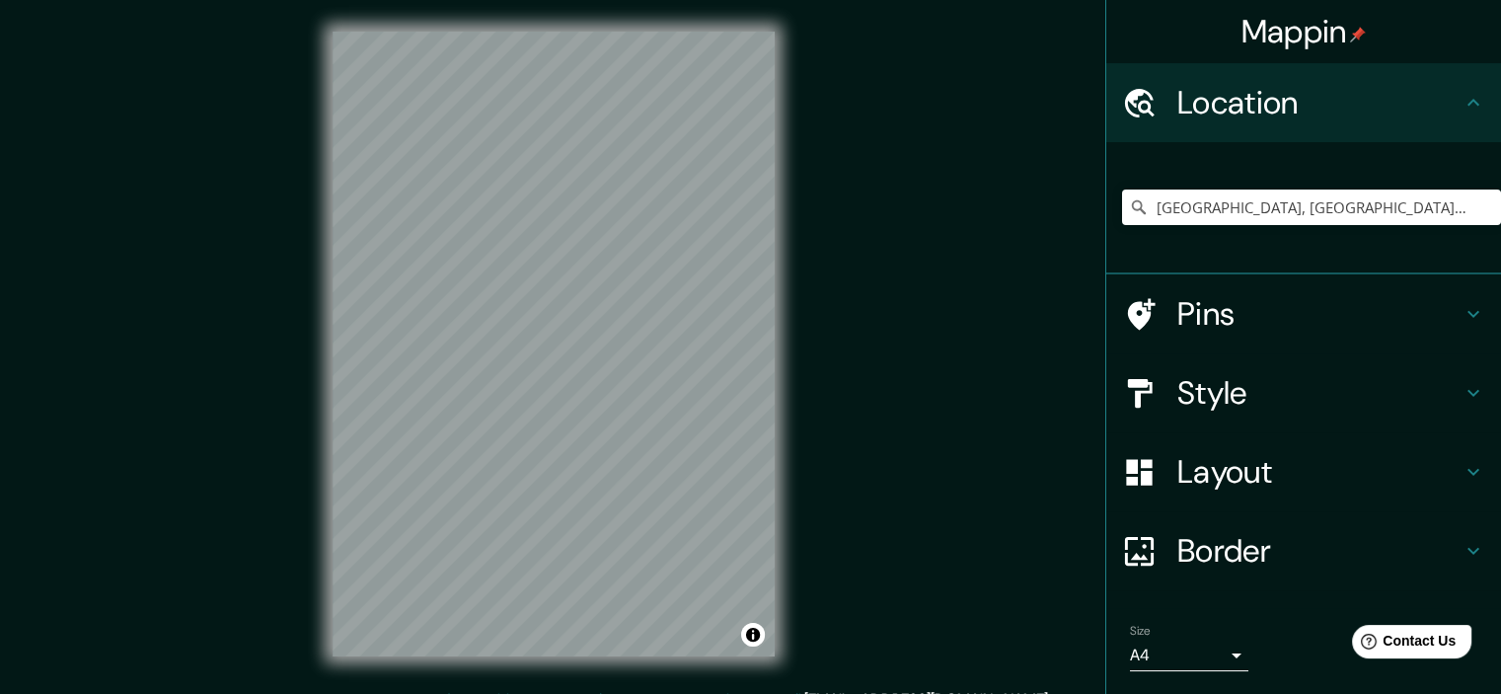
click at [899, 258] on div "Mappin Location [GEOGRAPHIC_DATA], [GEOGRAPHIC_DATA], [GEOGRAPHIC_DATA] Pins St…" at bounding box center [750, 359] width 1501 height 719
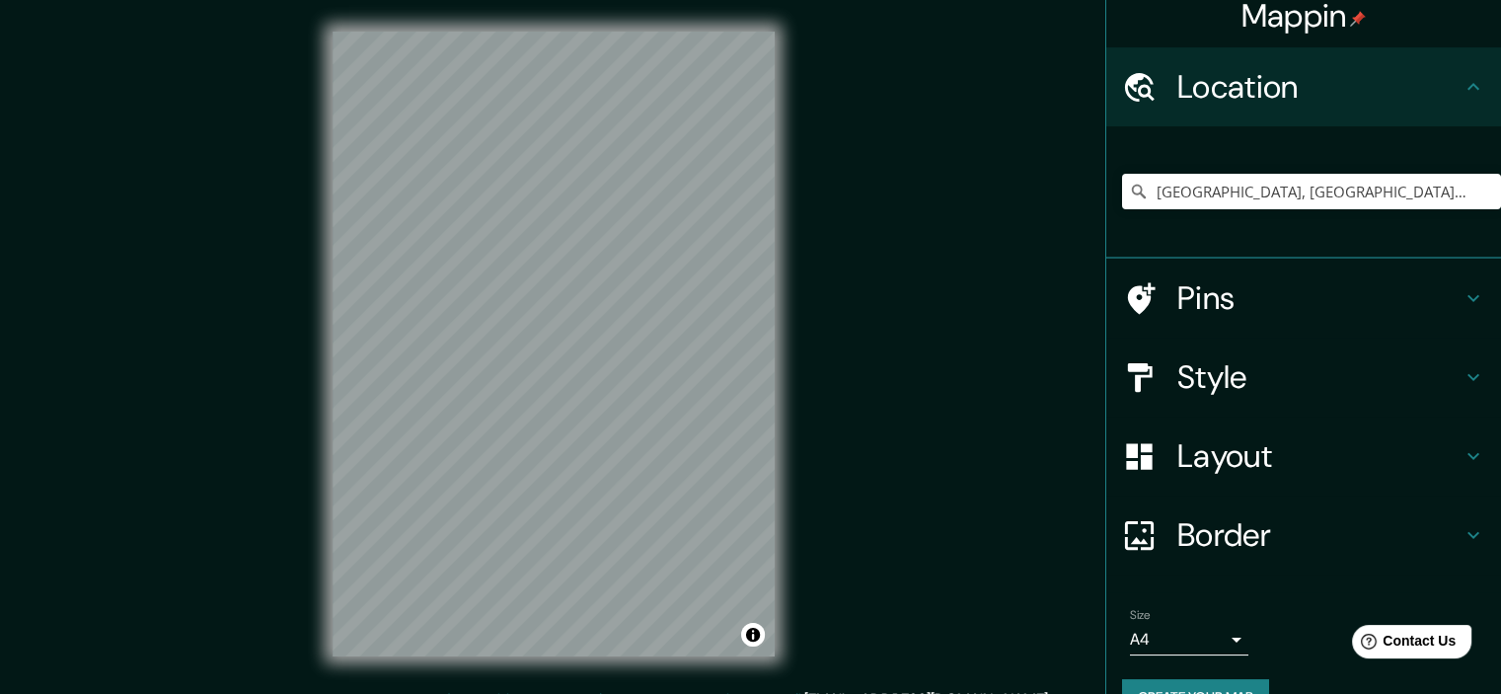
scroll to position [59, 0]
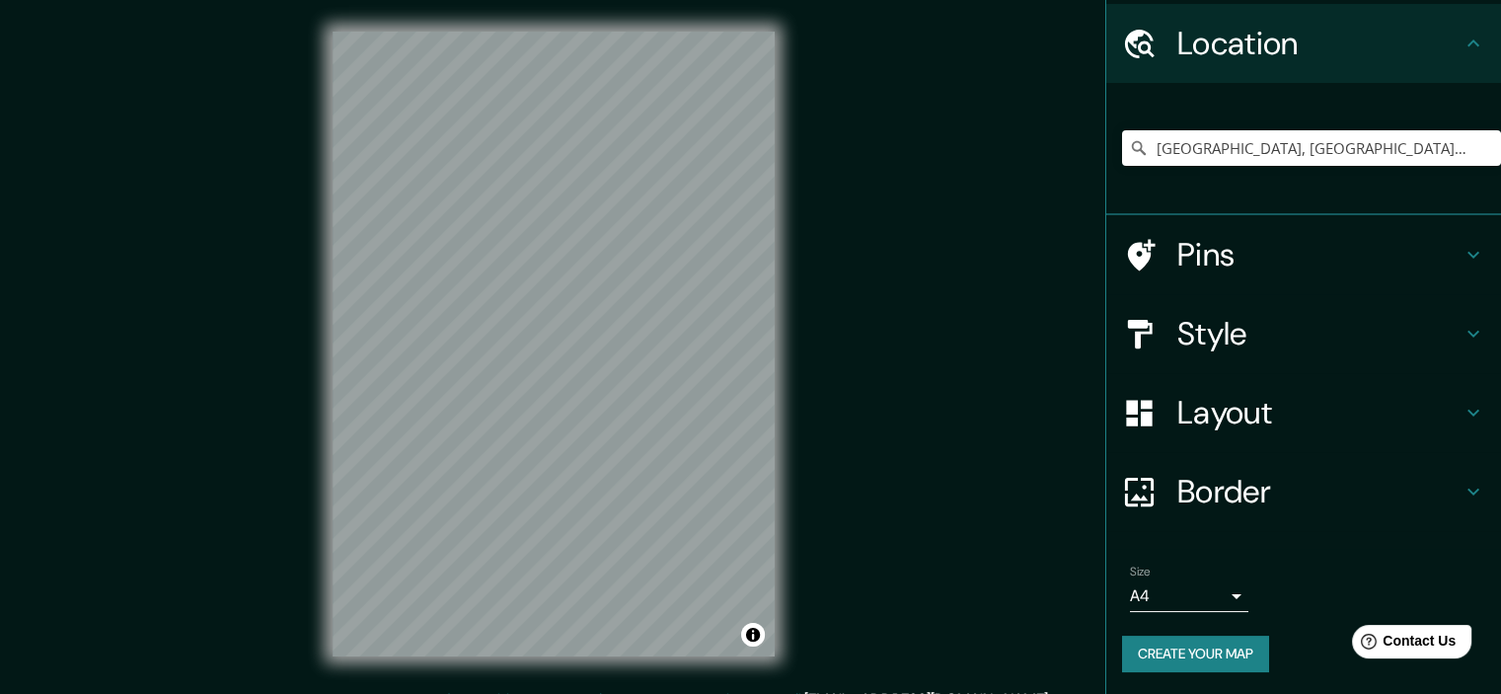
click at [1184, 645] on button "Create your map" at bounding box center [1195, 654] width 147 height 37
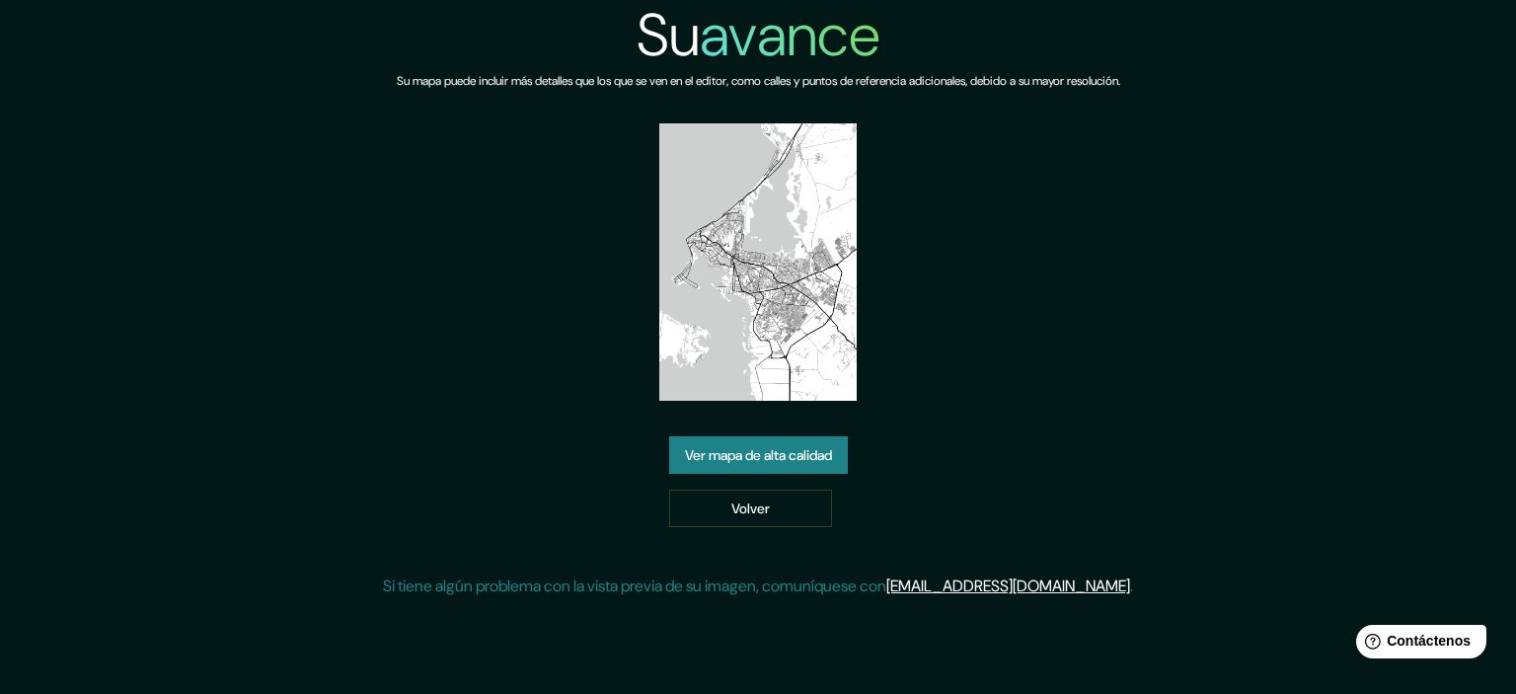
click at [756, 457] on font "Ver mapa de alta calidad" at bounding box center [758, 455] width 147 height 18
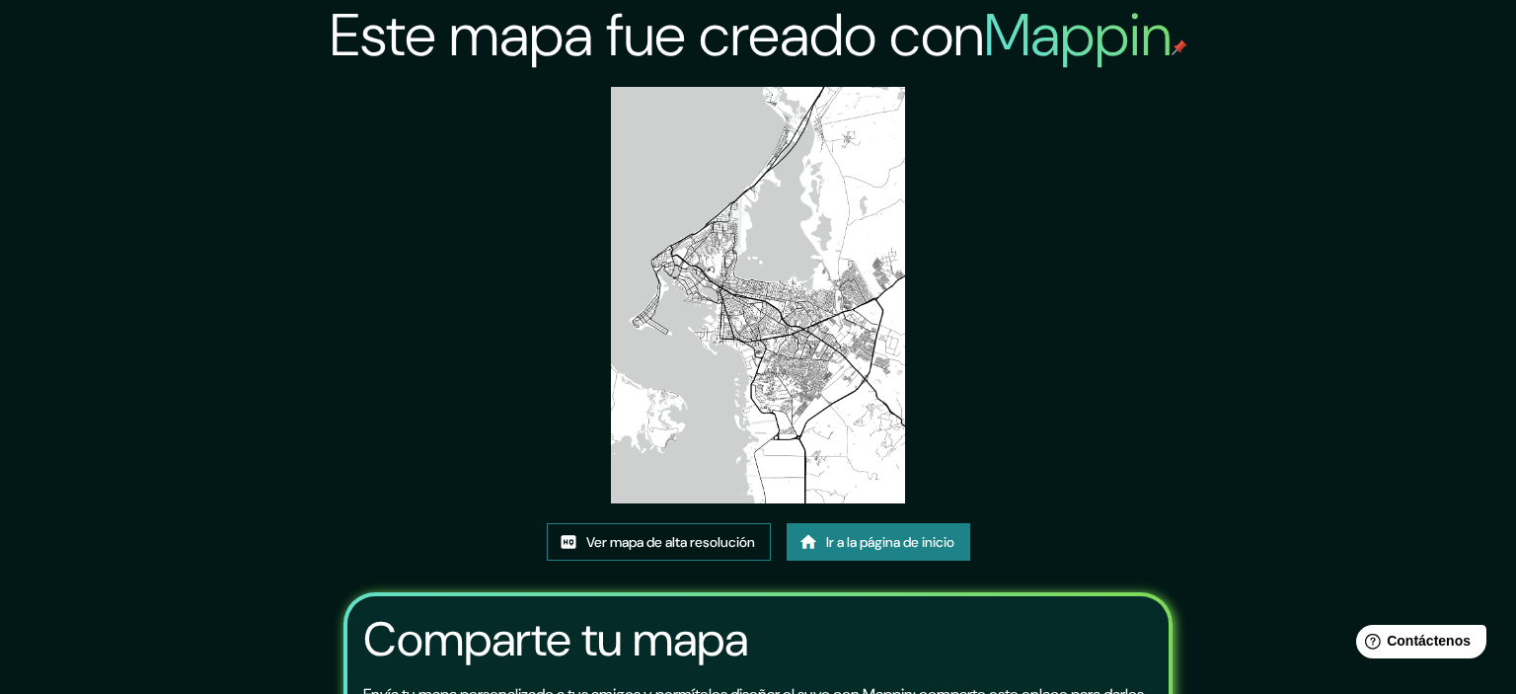
click at [675, 533] on font "Ver mapa de alta resolución" at bounding box center [670, 542] width 169 height 18
